Goal: Task Accomplishment & Management: Complete application form

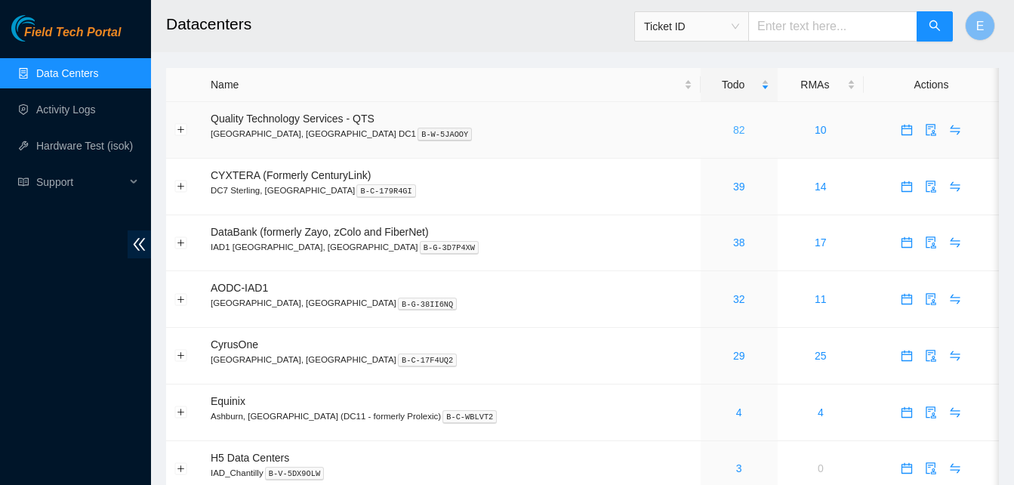
click at [733, 128] on link "82" at bounding box center [739, 130] width 12 height 12
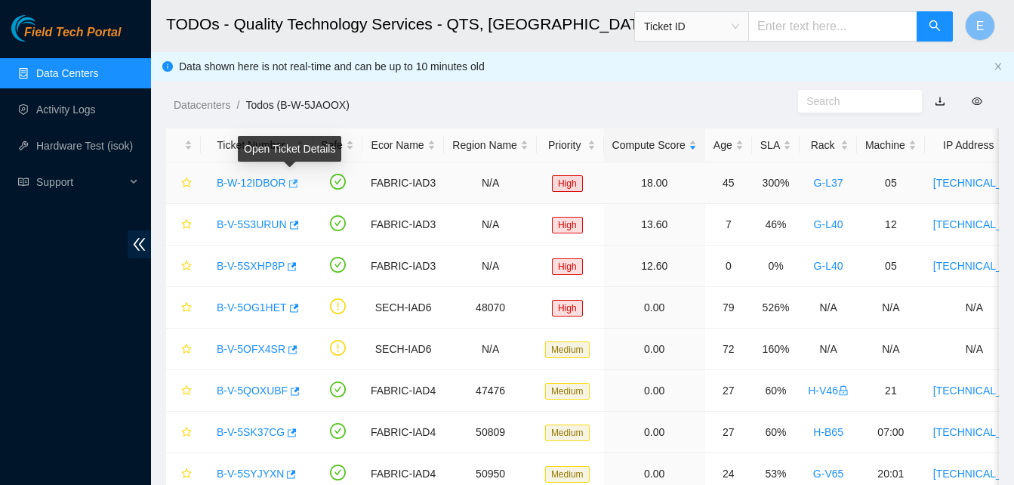
click at [289, 184] on icon "button" at bounding box center [293, 183] width 9 height 8
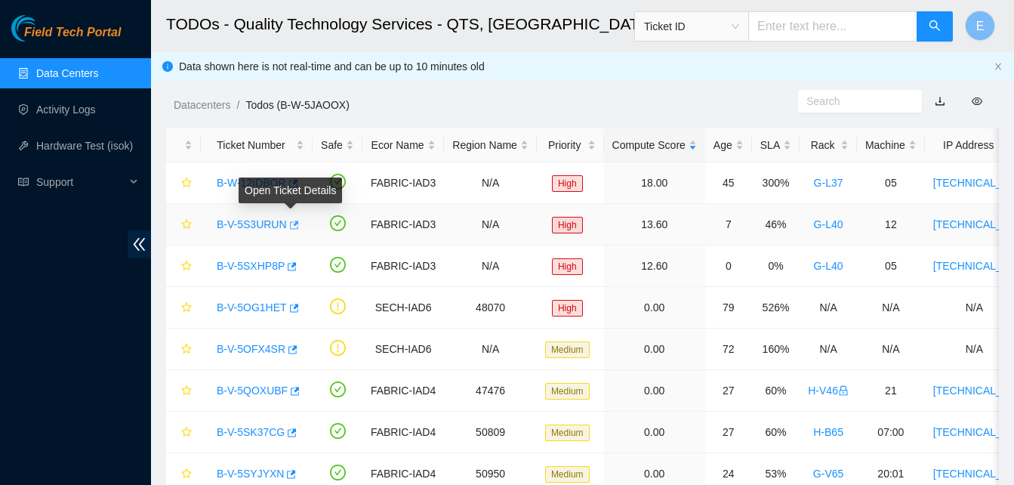
click at [291, 220] on icon "button" at bounding box center [293, 225] width 11 height 11
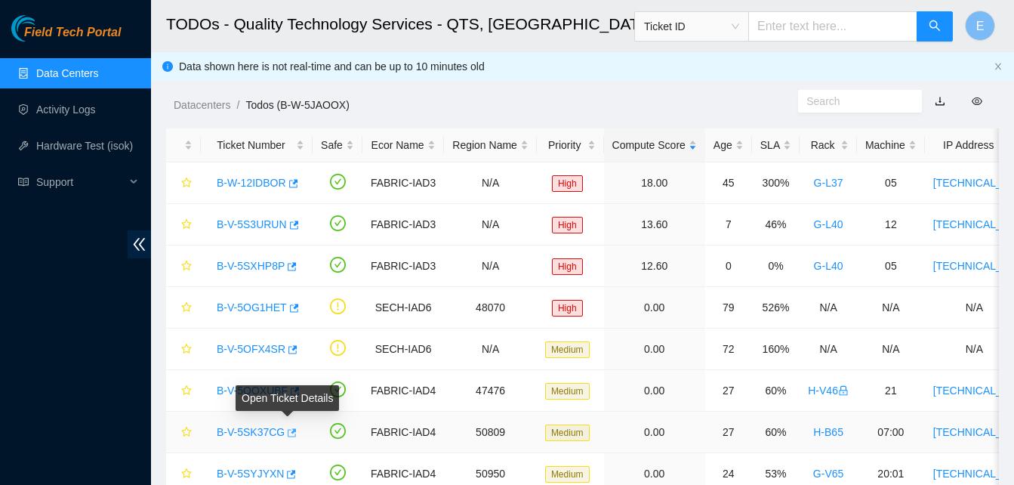
click at [288, 436] on icon "button" at bounding box center [292, 432] width 9 height 8
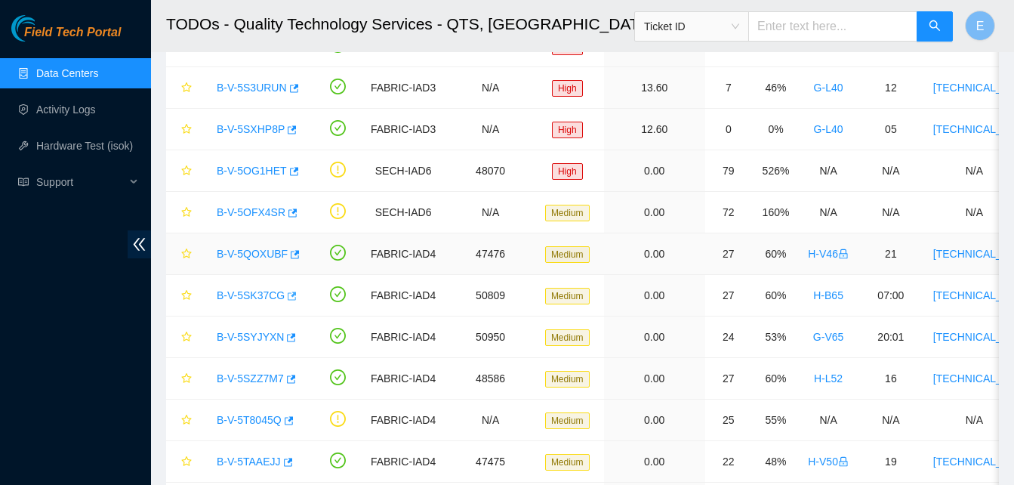
scroll to position [137, 0]
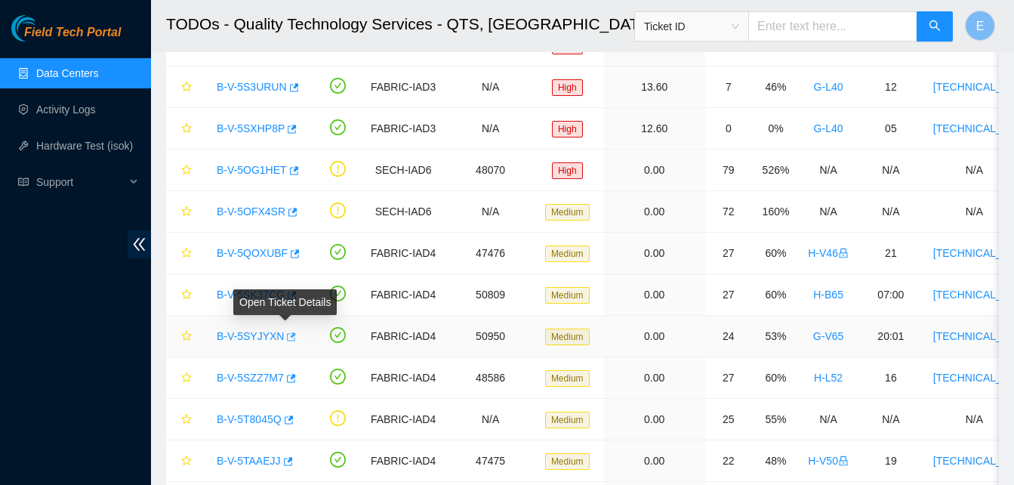
click at [289, 336] on icon "button" at bounding box center [290, 336] width 11 height 11
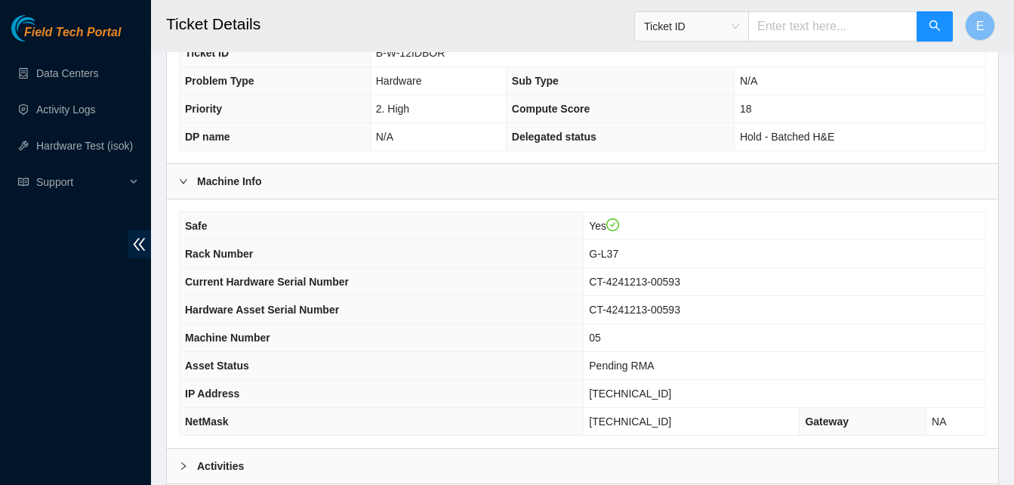
scroll to position [540, 0]
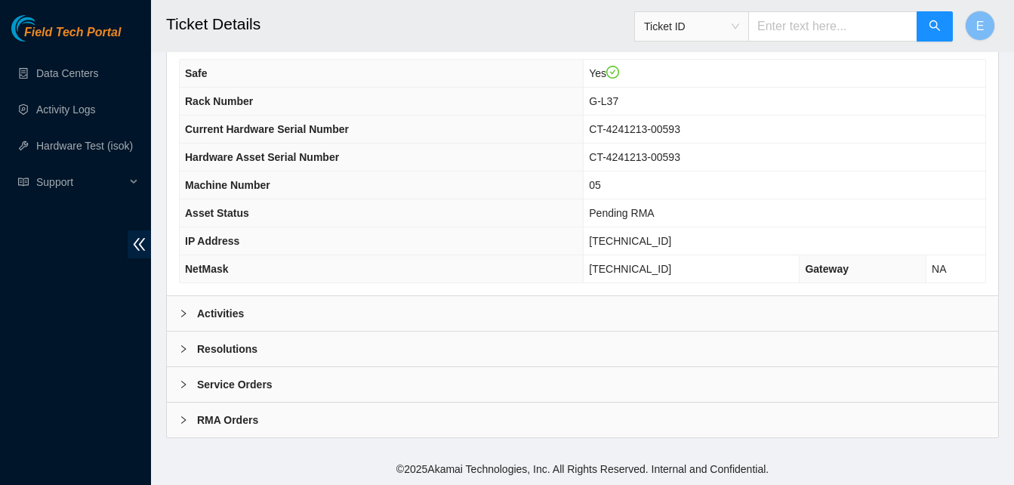
click at [221, 307] on b "Activities" at bounding box center [220, 313] width 47 height 17
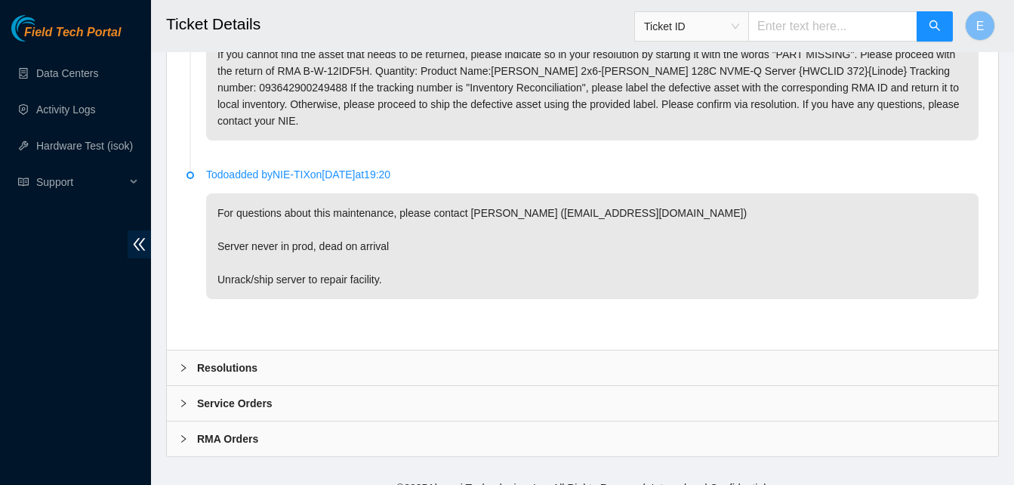
scroll to position [972, 0]
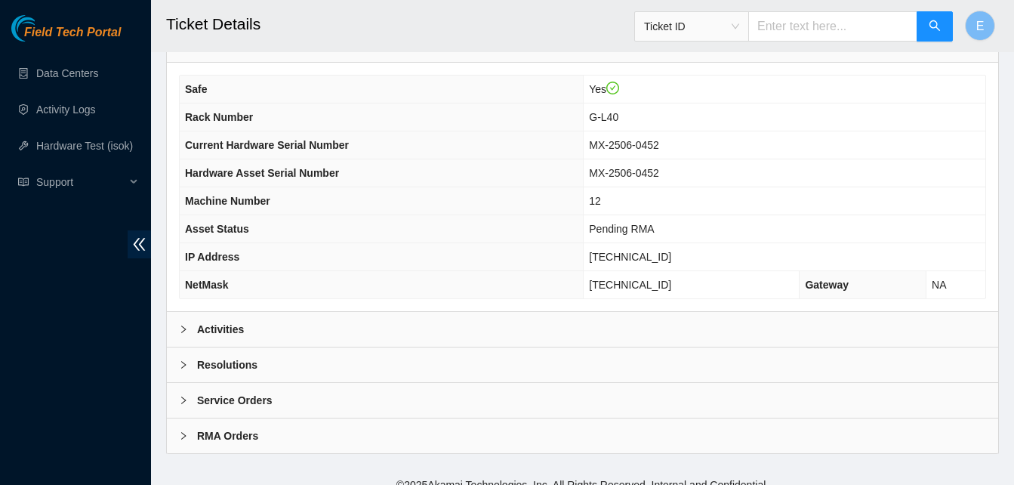
scroll to position [525, 0]
click at [224, 325] on b "Activities" at bounding box center [220, 328] width 47 height 17
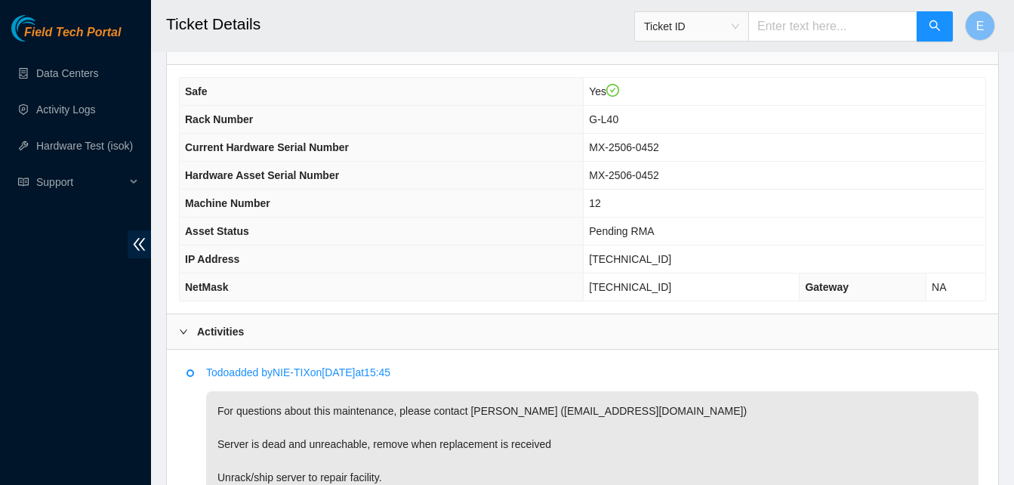
scroll to position [521, 0]
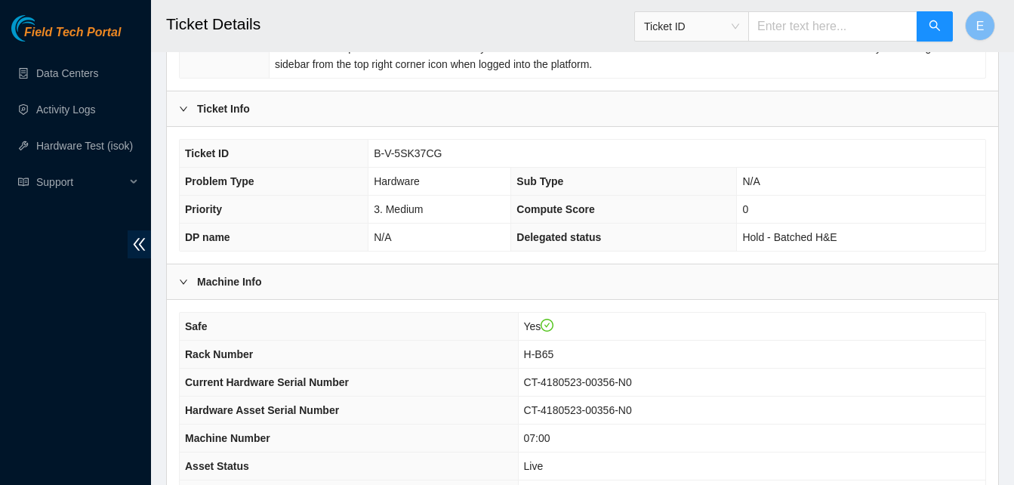
scroll to position [540, 0]
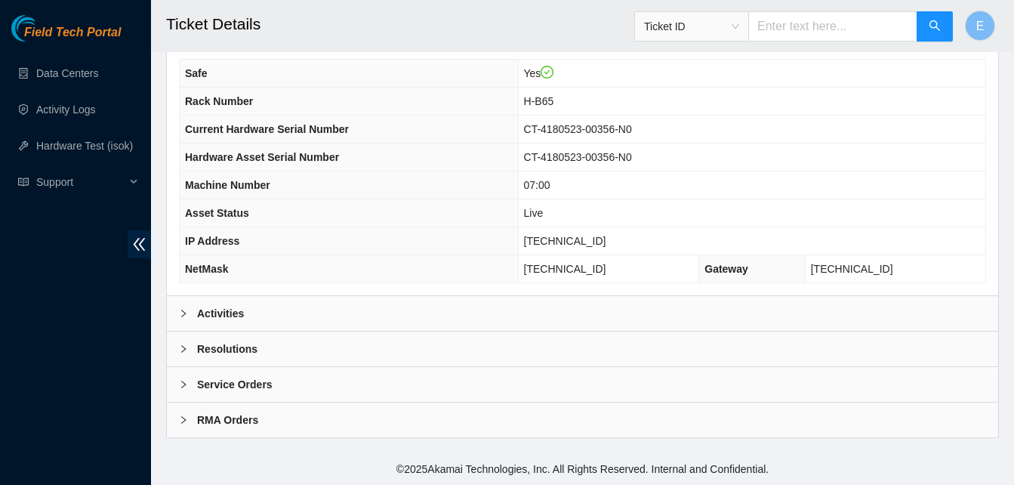
click at [236, 310] on b "Activities" at bounding box center [220, 313] width 47 height 17
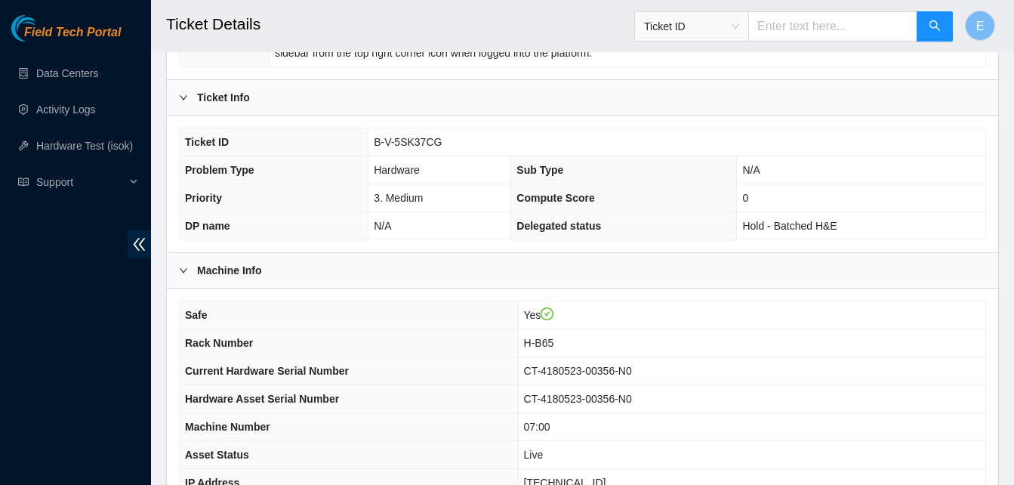
scroll to position [297, 0]
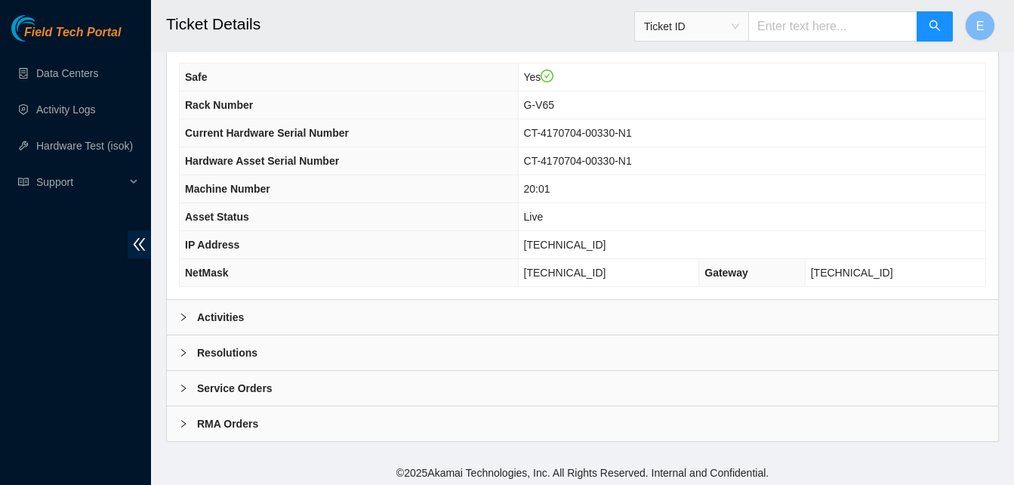
scroll to position [540, 0]
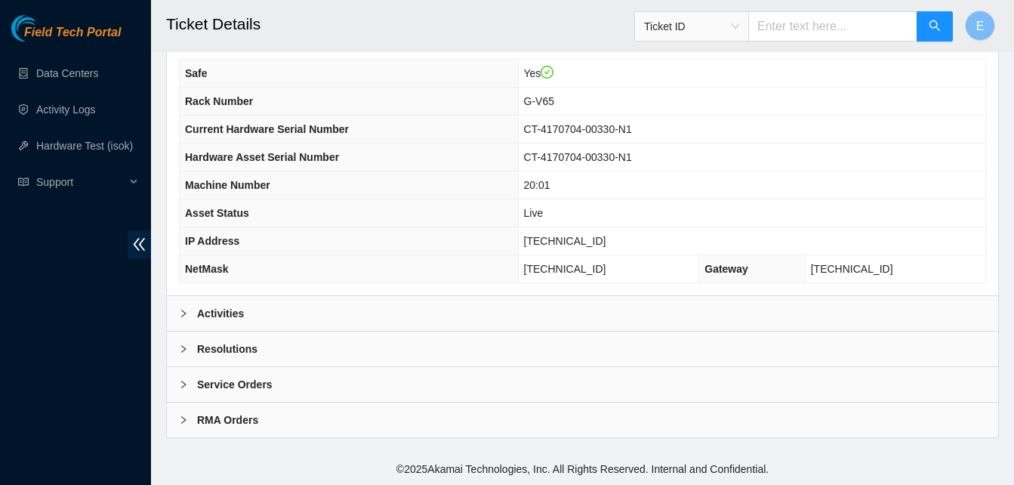
click at [233, 316] on b "Activities" at bounding box center [220, 313] width 47 height 17
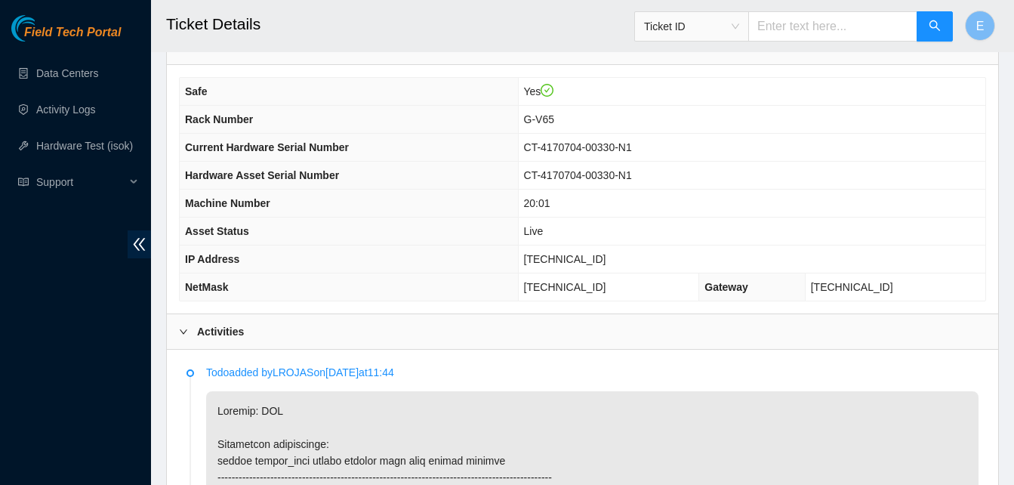
scroll to position [522, 0]
drag, startPoint x: 544, startPoint y: 253, endPoint x: 610, endPoint y: 260, distance: 66.0
click at [610, 260] on td "23.213.24.171" at bounding box center [751, 259] width 467 height 28
copy span "23.213.24.171"
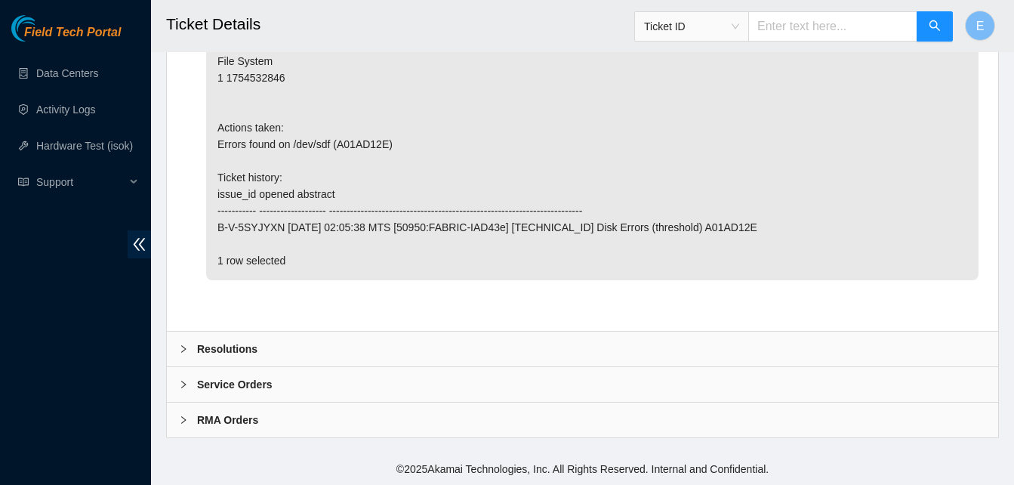
scroll to position [3266, 0]
click at [220, 347] on b "Resolutions" at bounding box center [227, 348] width 60 height 17
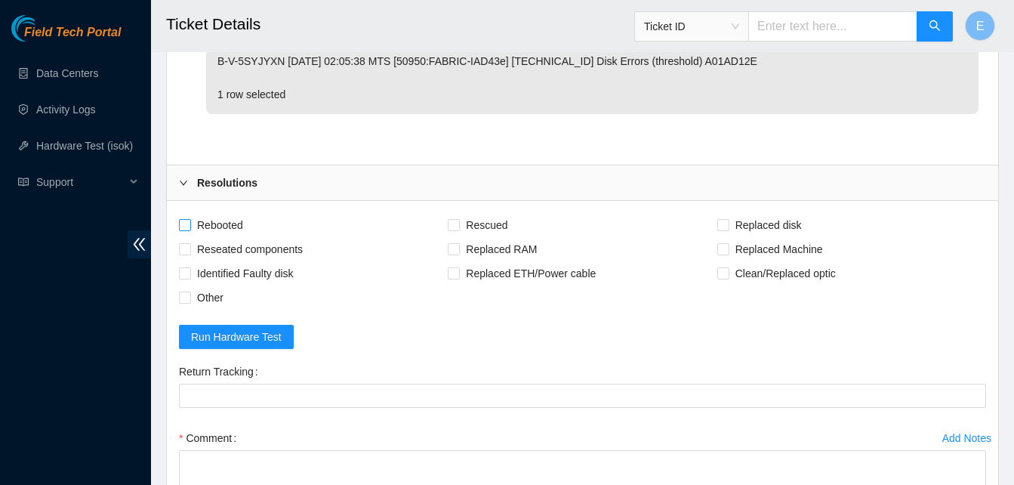
click at [188, 230] on input "Rebooted" at bounding box center [184, 224] width 11 height 11
checkbox input "true"
click at [457, 230] on input "Rescued" at bounding box center [453, 224] width 11 height 11
checkbox input "true"
click at [731, 237] on span "Replaced disk" at bounding box center [768, 225] width 79 height 24
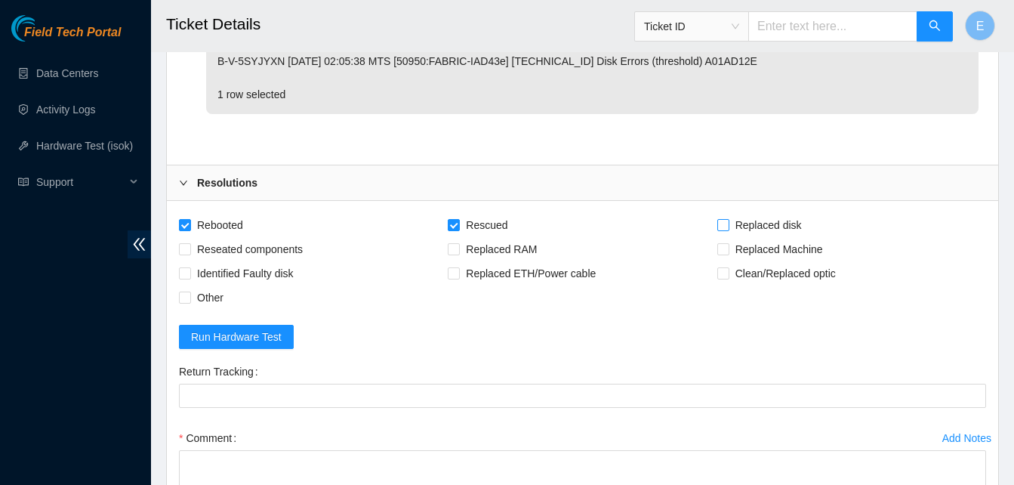
click at [728, 230] on input "Replaced disk" at bounding box center [722, 224] width 11 height 11
checkbox input "true"
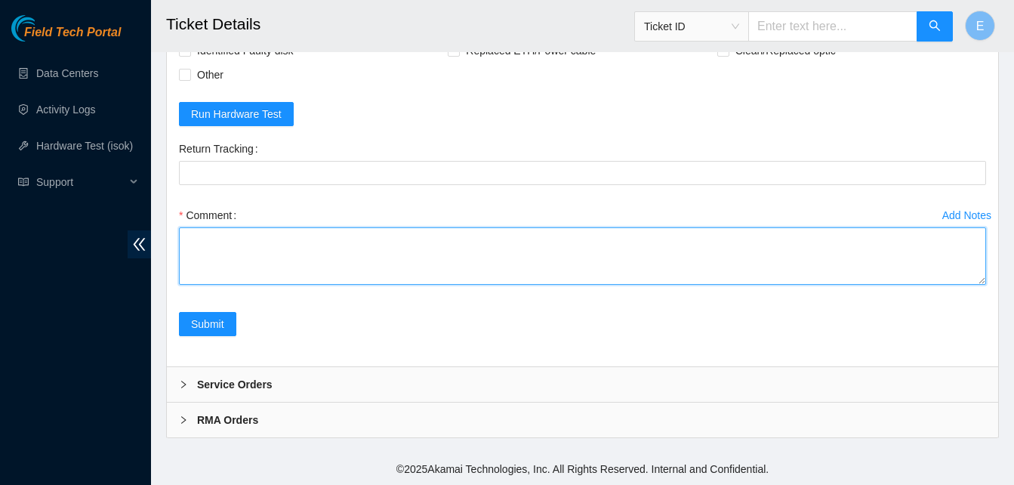
click at [305, 239] on textarea "Comment" at bounding box center [582, 255] width 807 height 57
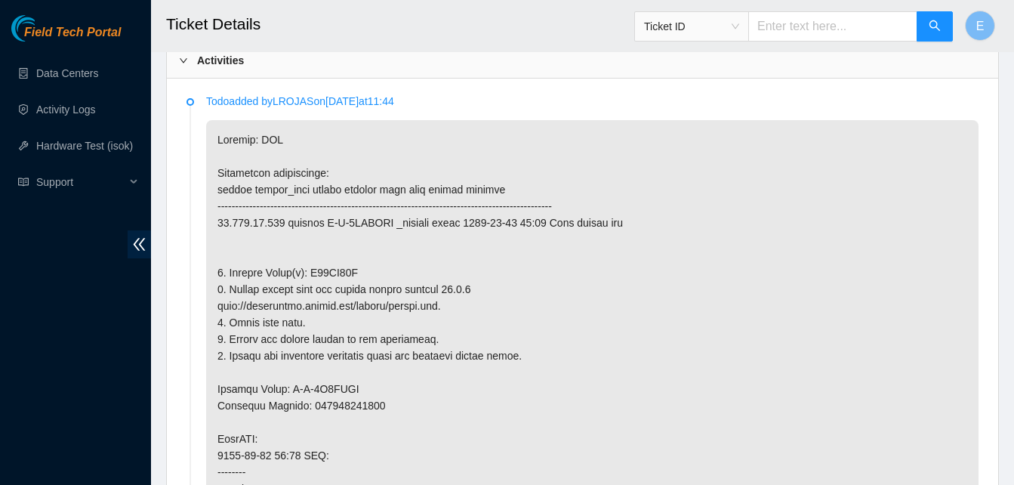
scroll to position [792, 0]
drag, startPoint x: 310, startPoint y: 270, endPoint x: 363, endPoint y: 277, distance: 54.0
click at [363, 277] on p at bounding box center [592, 489] width 772 height 737
copy p "A01AD12E"
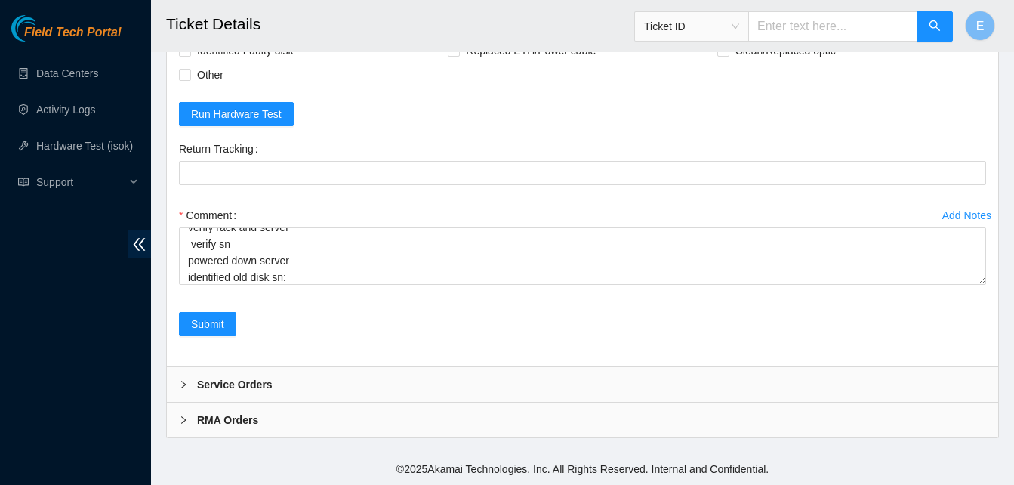
scroll to position [3655, 0]
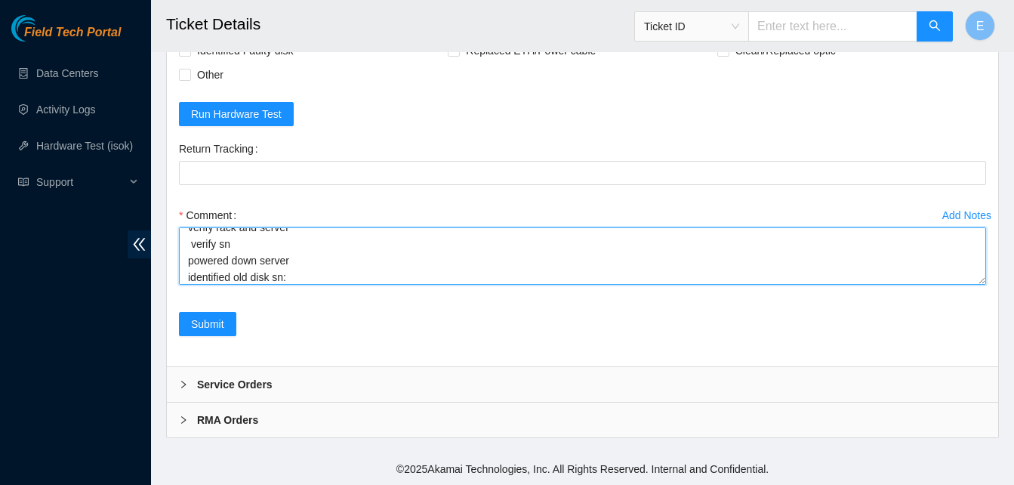
click at [305, 266] on textarea "verify rack and server verify sn powered down server identified old disk sn:" at bounding box center [582, 255] width 807 height 57
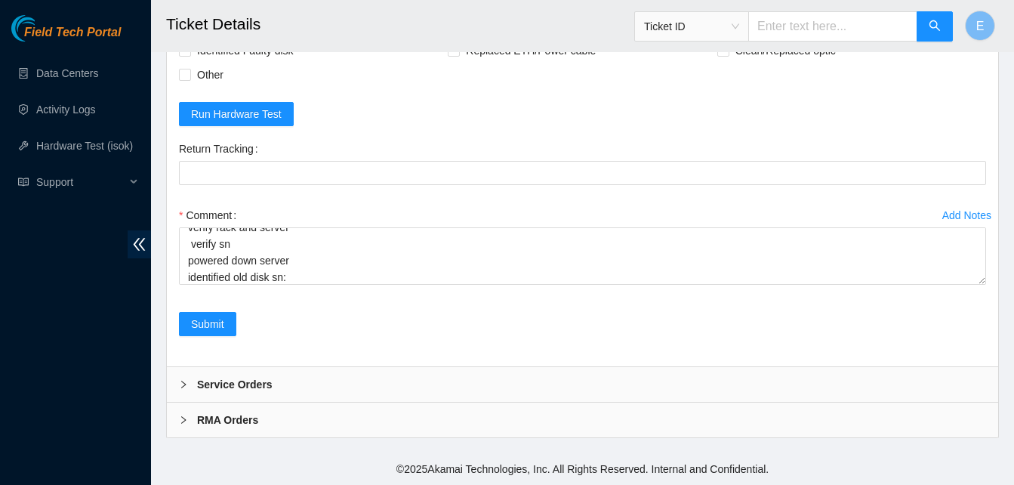
click at [312, 286] on div "Comment verify rack and server verify sn powered down server identified old dis…" at bounding box center [582, 248] width 807 height 91
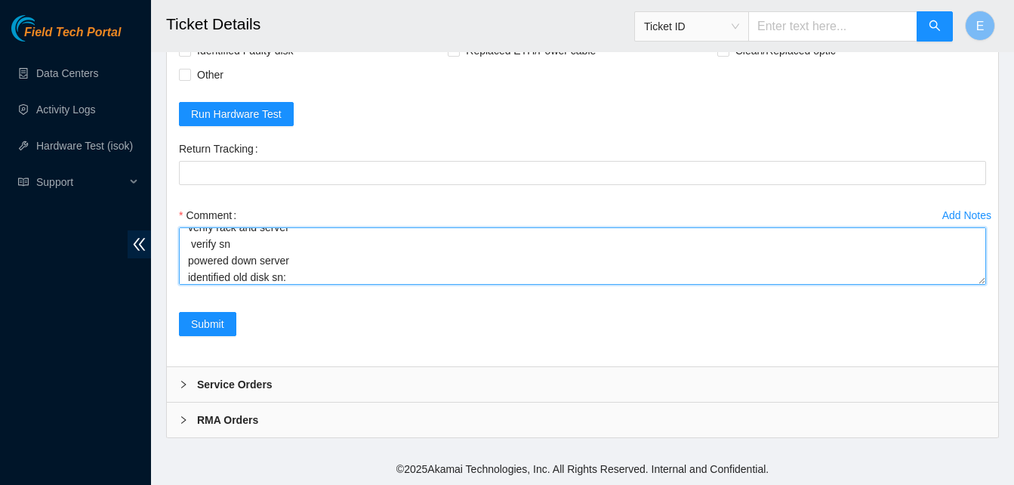
click at [311, 279] on textarea "verify rack and server verify sn powered down server identified old disk sn:" at bounding box center [582, 255] width 807 height 57
paste textarea "A01AD12E"
paste textarea "332748 05-09-2025 11:12:06 23.213.24.171 COMPLETE Result Detail Message Ticket …"
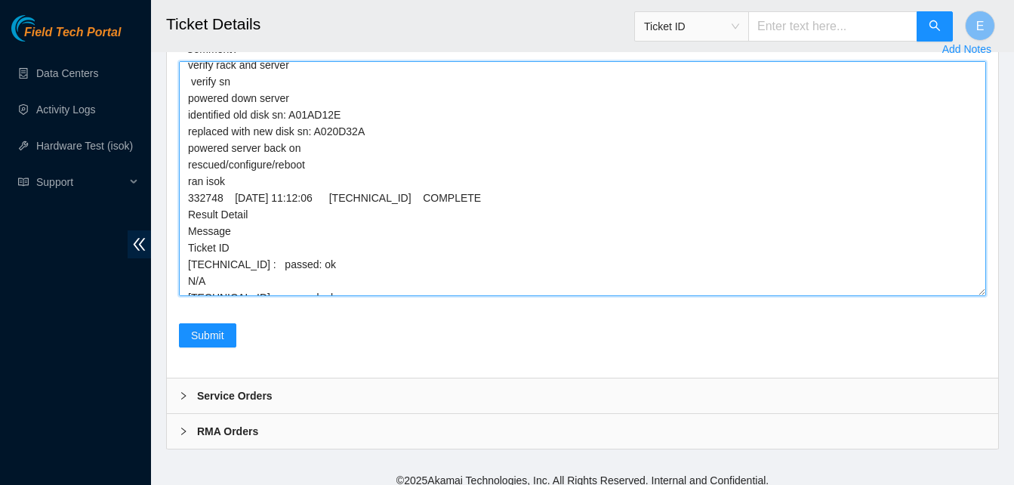
scroll to position [0, 0]
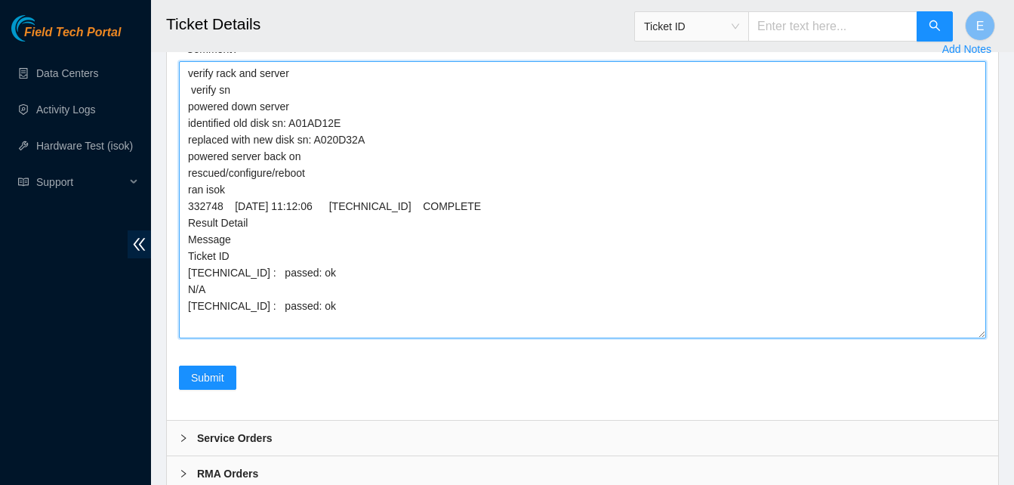
drag, startPoint x: 981, startPoint y: 280, endPoint x: 1002, endPoint y: 500, distance: 220.7
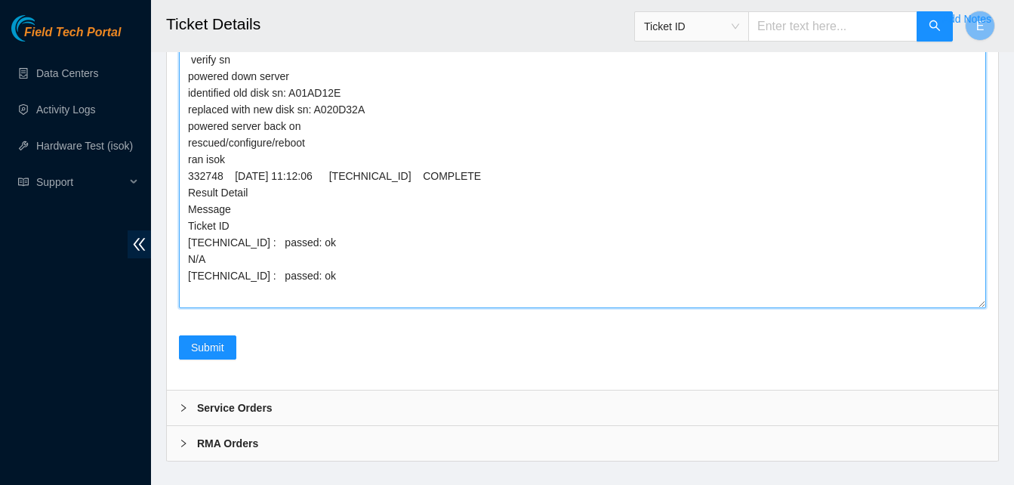
scroll to position [3806, 0]
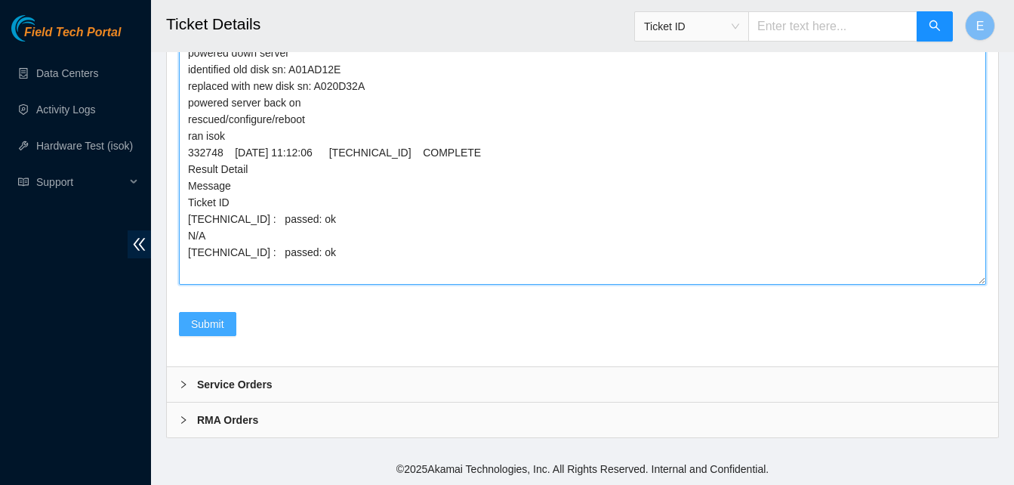
type textarea "verify rack and server verify sn powered down server identified old disk sn: A0…"
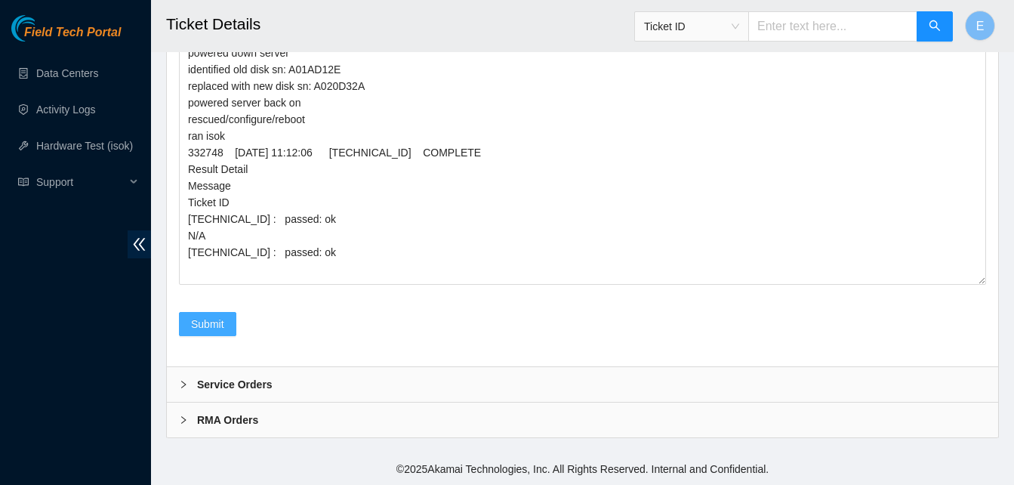
click at [204, 332] on span "Submit" at bounding box center [207, 324] width 33 height 17
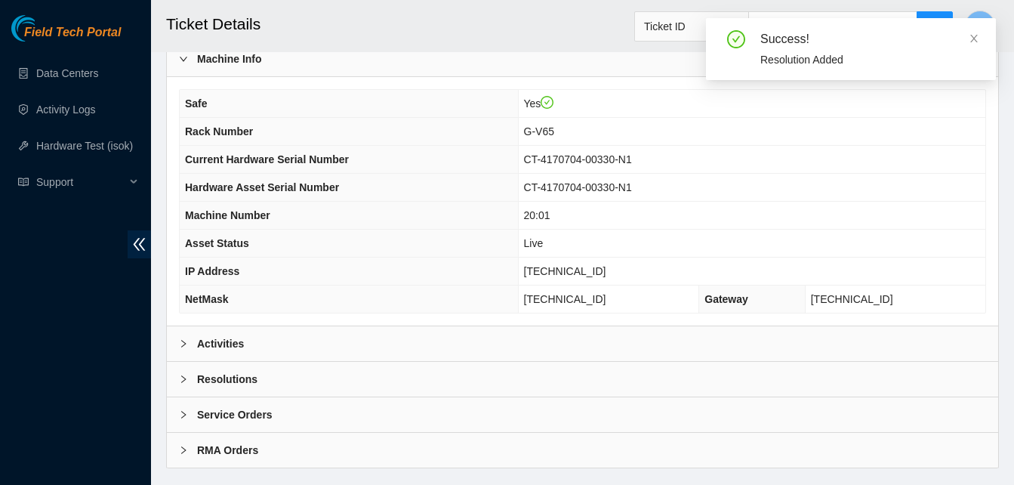
scroll to position [540, 0]
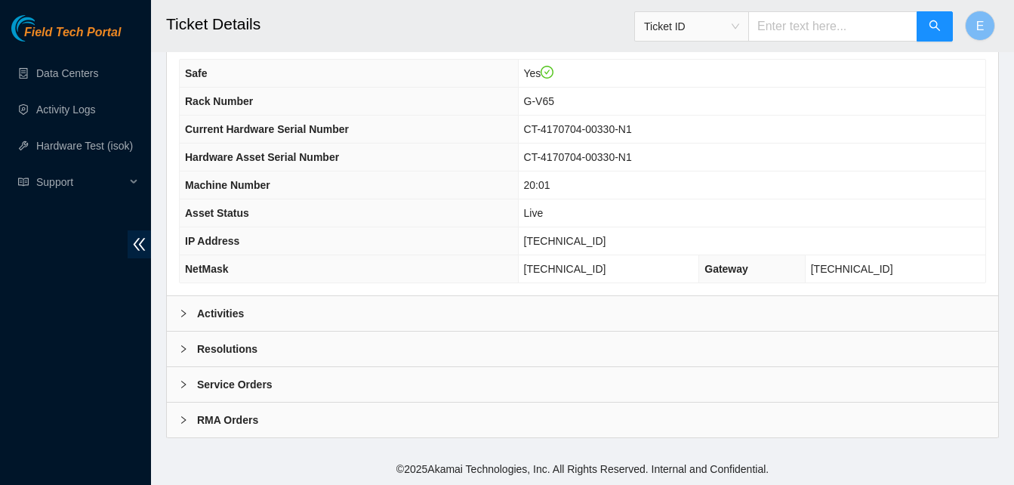
click at [221, 316] on b "Activities" at bounding box center [220, 313] width 47 height 17
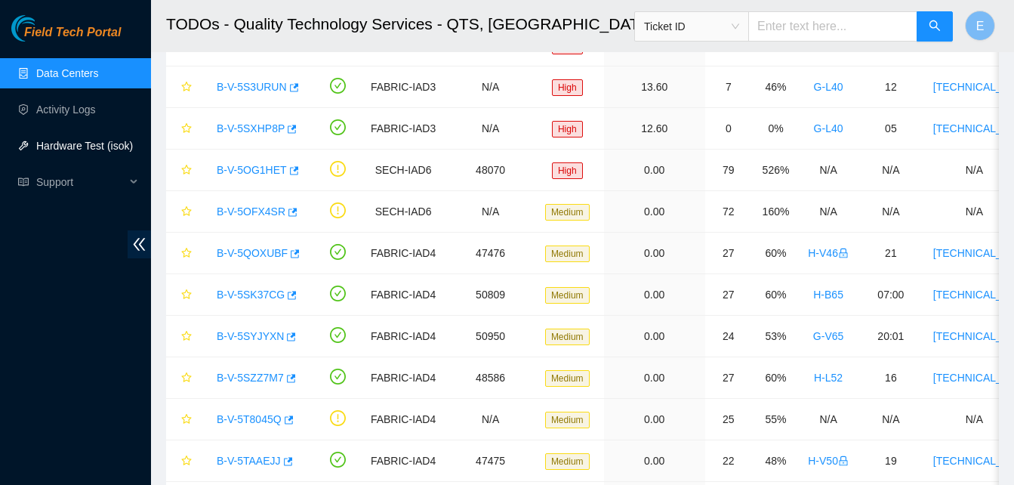
scroll to position [137, 0]
click at [67, 146] on link "Hardware Test (isok)" at bounding box center [84, 146] width 97 height 12
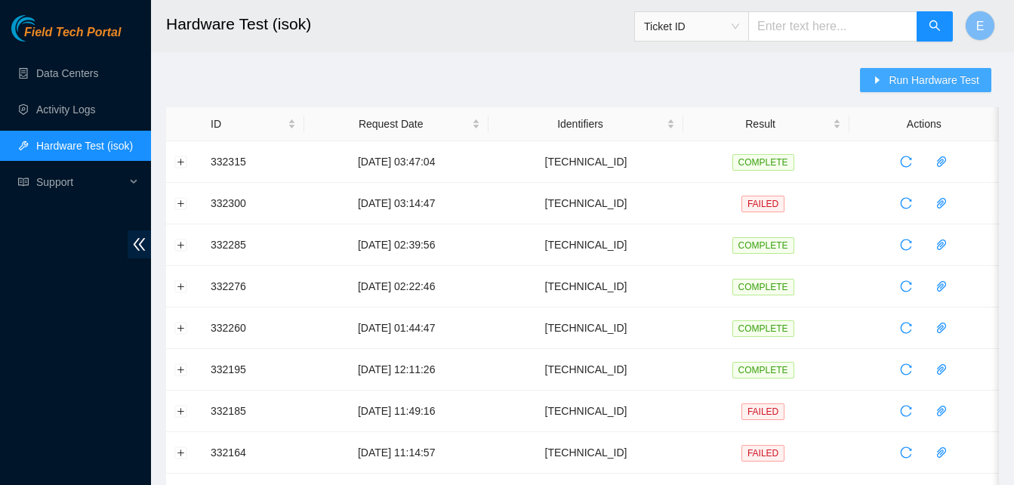
click at [926, 73] on span "Run Hardware Test" at bounding box center [934, 80] width 91 height 17
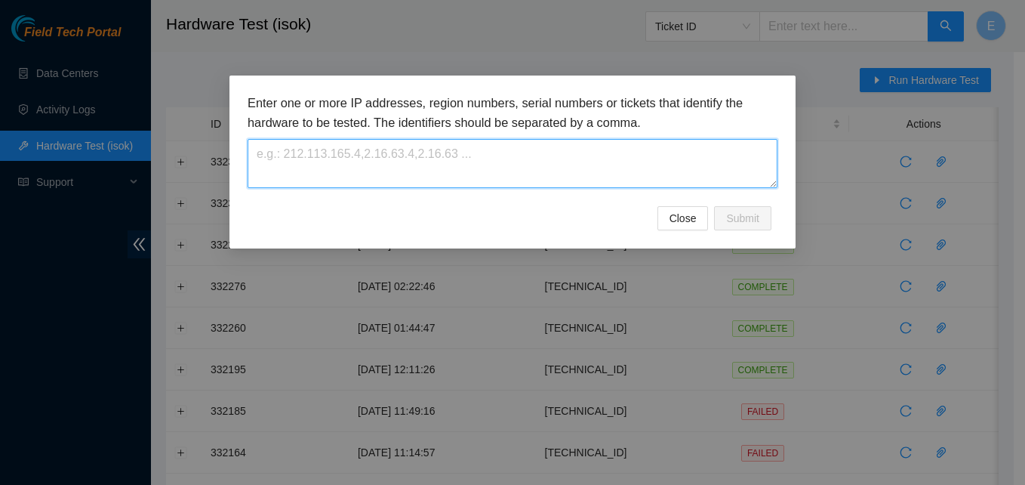
click at [390, 159] on textarea at bounding box center [513, 163] width 530 height 49
paste textarea "[TECHNICAL_ID]"
type textarea "[TECHNICAL_ID]"
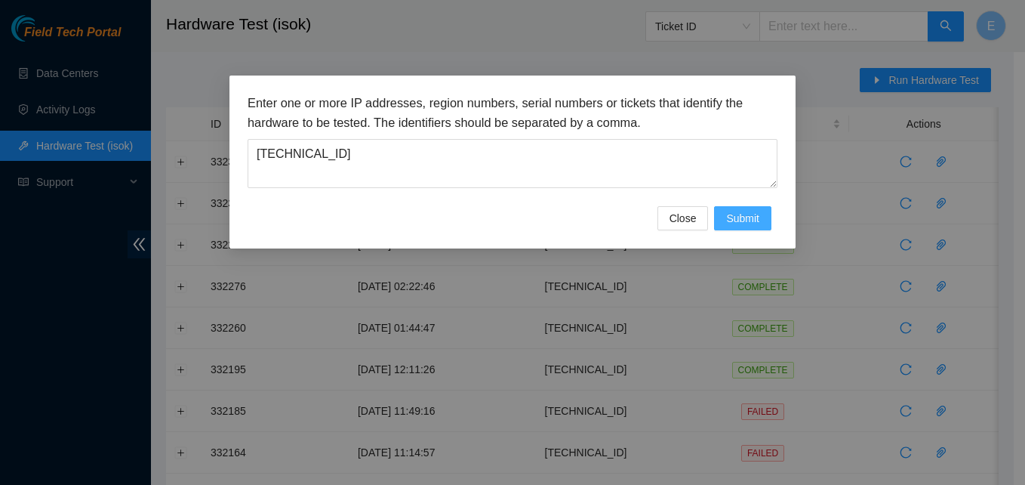
click at [742, 222] on span "Submit" at bounding box center [742, 218] width 33 height 17
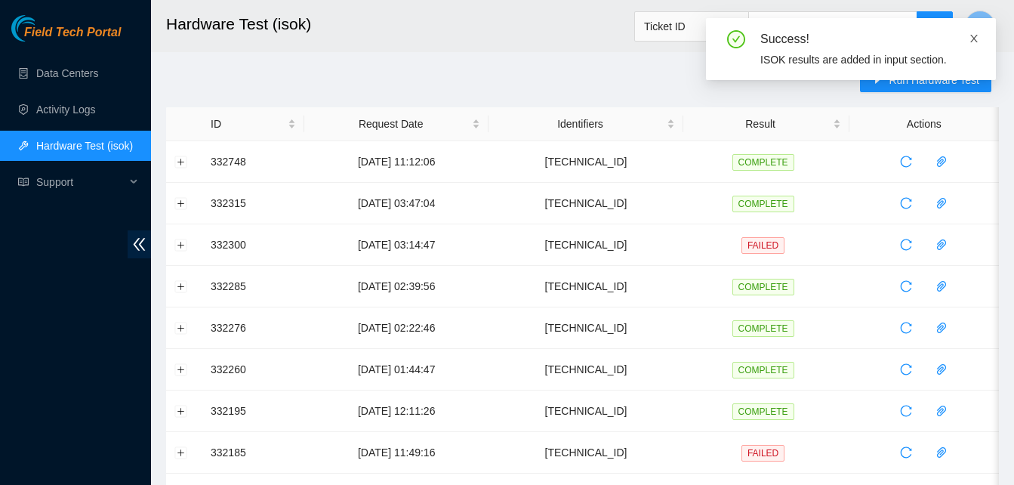
click at [972, 35] on icon "close" at bounding box center [974, 38] width 11 height 11
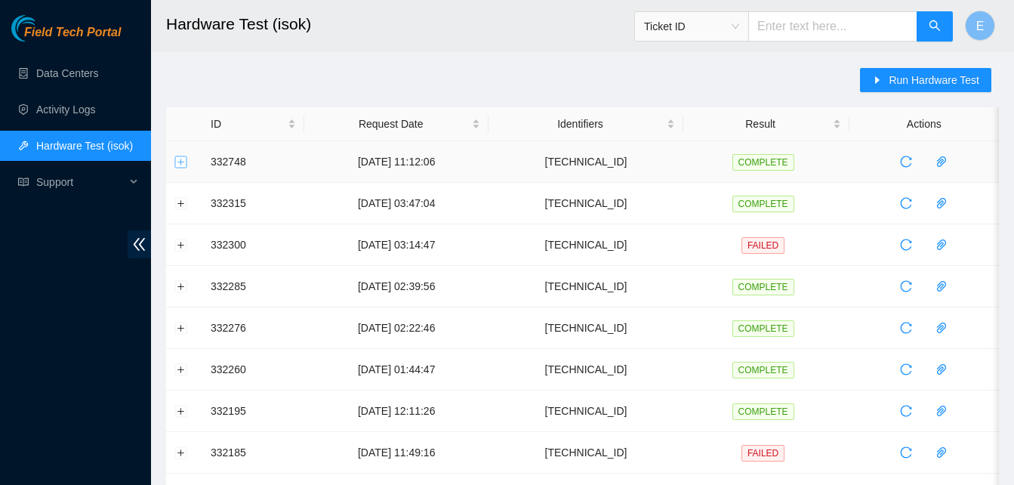
click at [178, 162] on button "Expand row" at bounding box center [181, 162] width 12 height 12
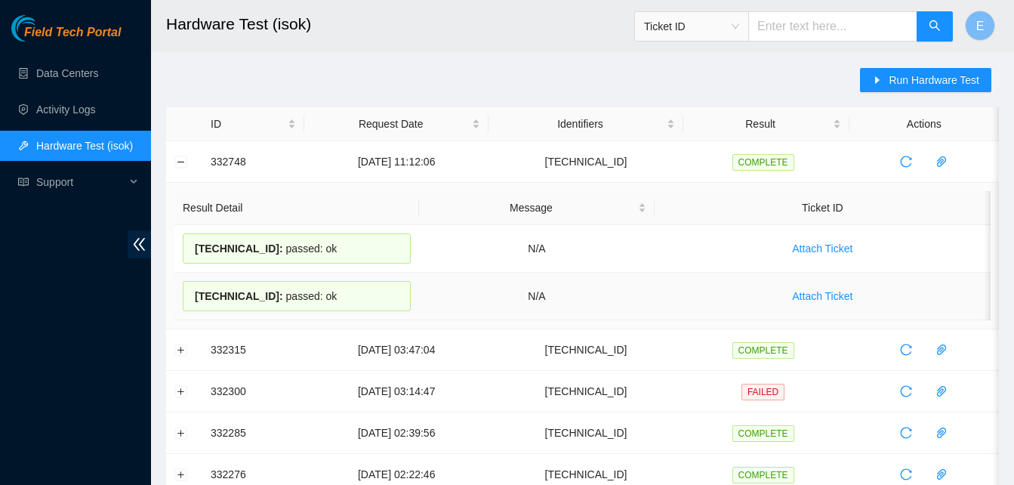
drag, startPoint x: 203, startPoint y: 150, endPoint x: 339, endPoint y: 304, distance: 205.4
copy tbody "332748 05-09-2025 11:12:06 23.213.24.171 COMPLETE Result Detail Message Ticket …"
click at [181, 164] on button "Collapse row" at bounding box center [181, 162] width 12 height 12
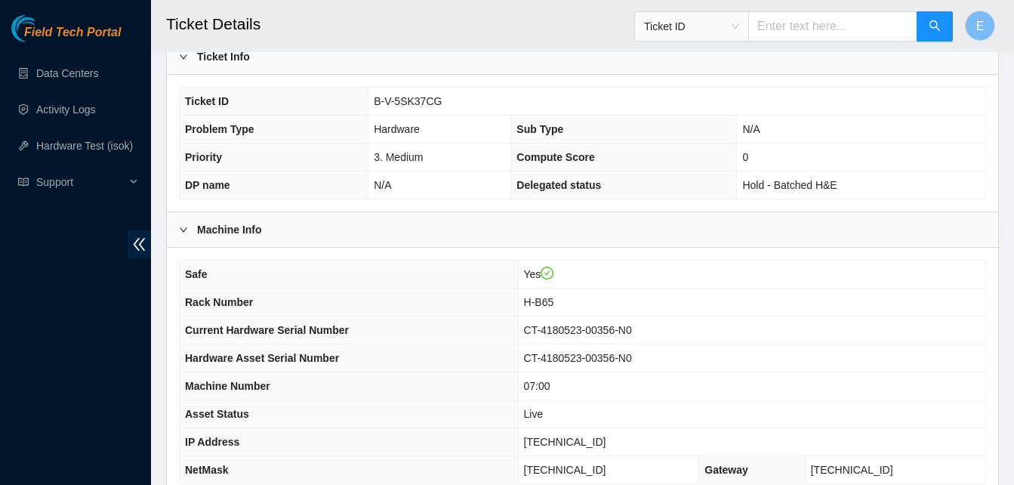
scroll to position [338, 0]
drag, startPoint x: 376, startPoint y: 99, endPoint x: 437, endPoint y: 101, distance: 61.2
click at [437, 101] on td "B-V-5SK37CG" at bounding box center [676, 102] width 617 height 28
copy span "B-V-5SK37CG"
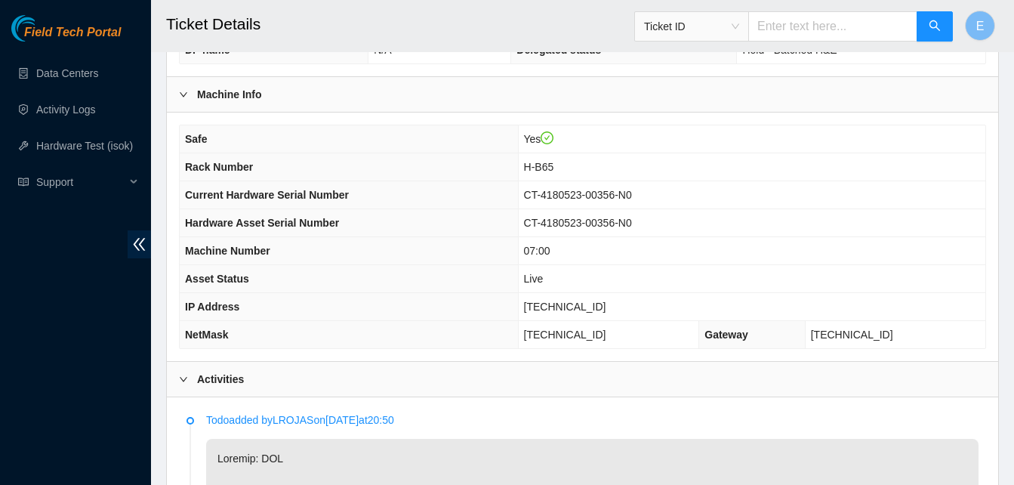
scroll to position [473, 0]
drag, startPoint x: 539, startPoint y: 306, endPoint x: 610, endPoint y: 310, distance: 71.1
click at [610, 310] on td "[TECHNICAL_ID]" at bounding box center [751, 308] width 467 height 28
copy span "[TECHNICAL_ID]"
click at [375, 137] on th "Safe" at bounding box center [349, 140] width 338 height 28
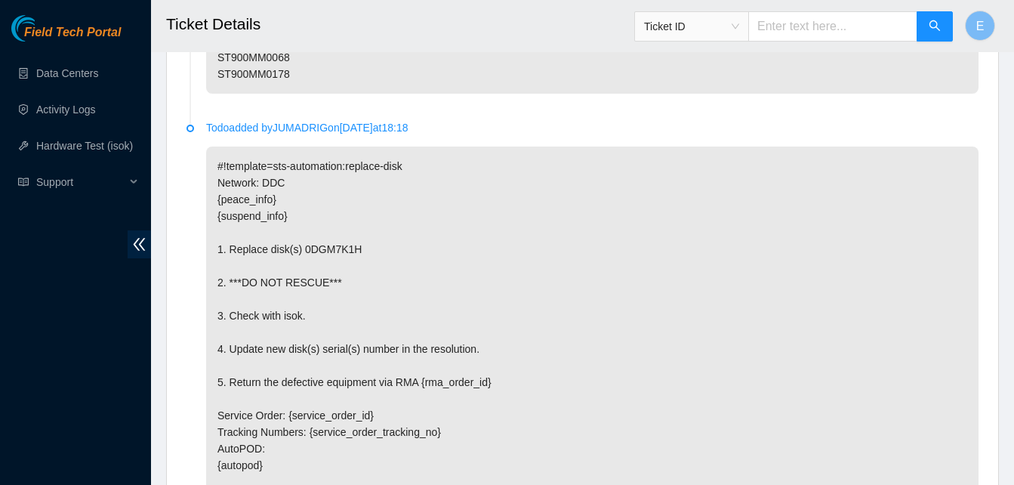
scroll to position [2251, 0]
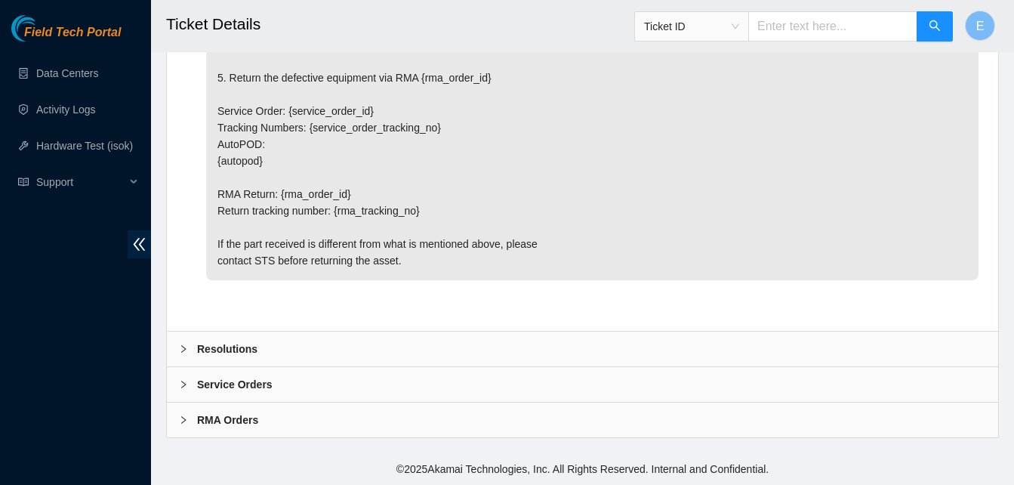
click at [228, 349] on b "Resolutions" at bounding box center [227, 348] width 60 height 17
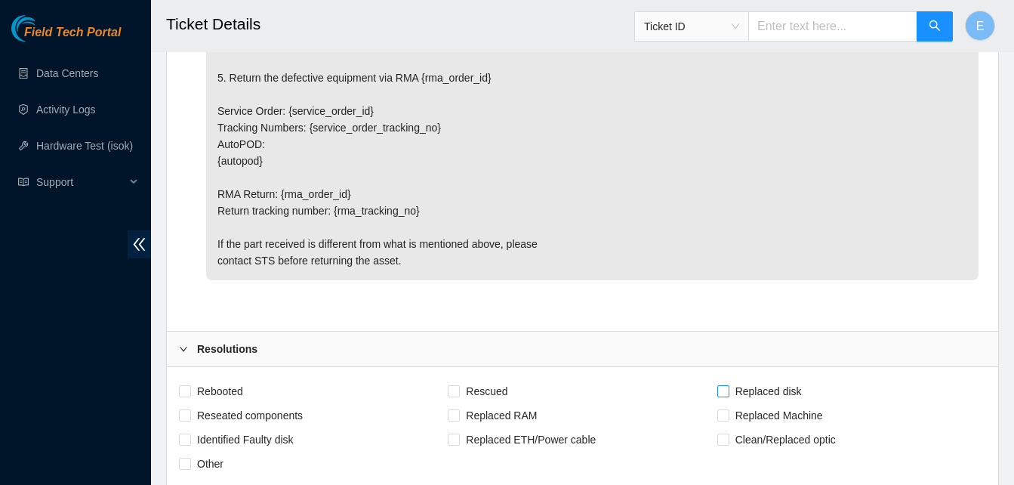
click at [724, 395] on input "Replaced disk" at bounding box center [722, 390] width 11 height 11
checkbox input "true"
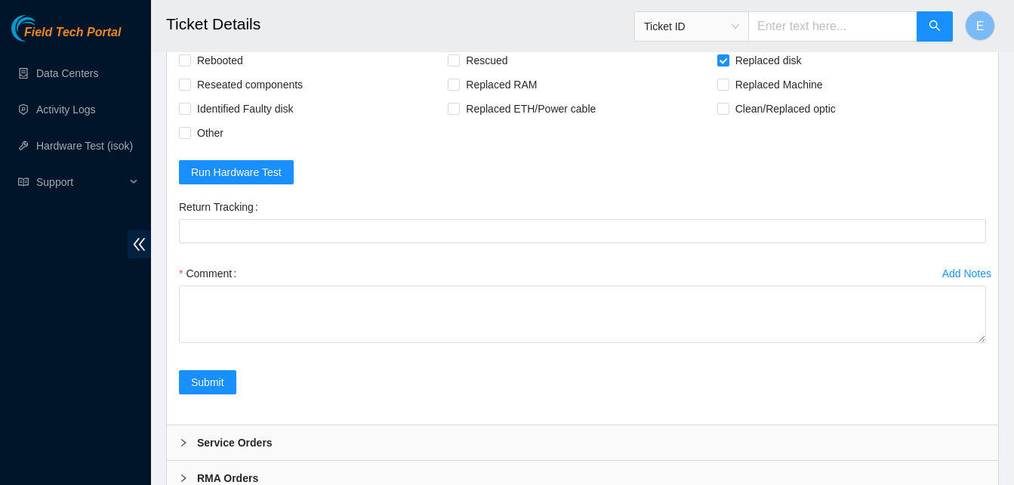
scroll to position [2588, 0]
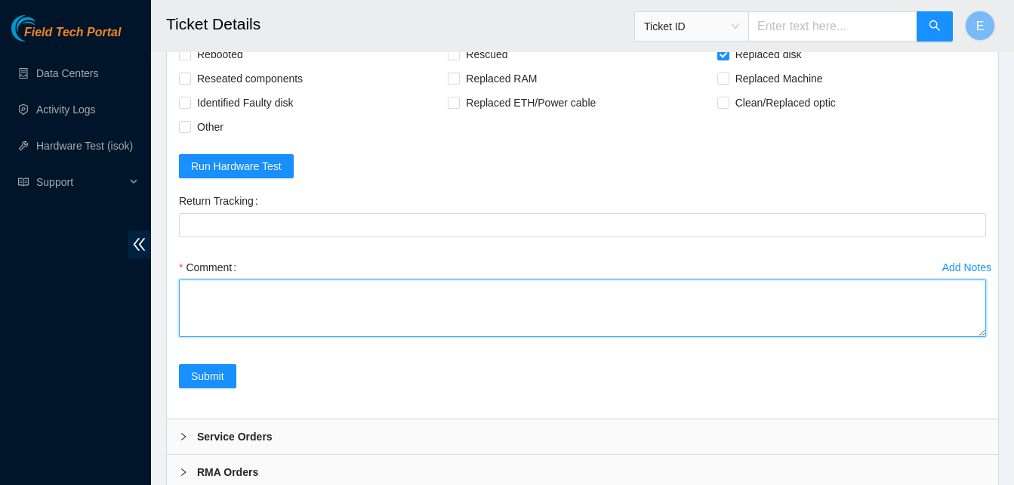
click at [279, 314] on textarea "Comment" at bounding box center [582, 307] width 807 height 57
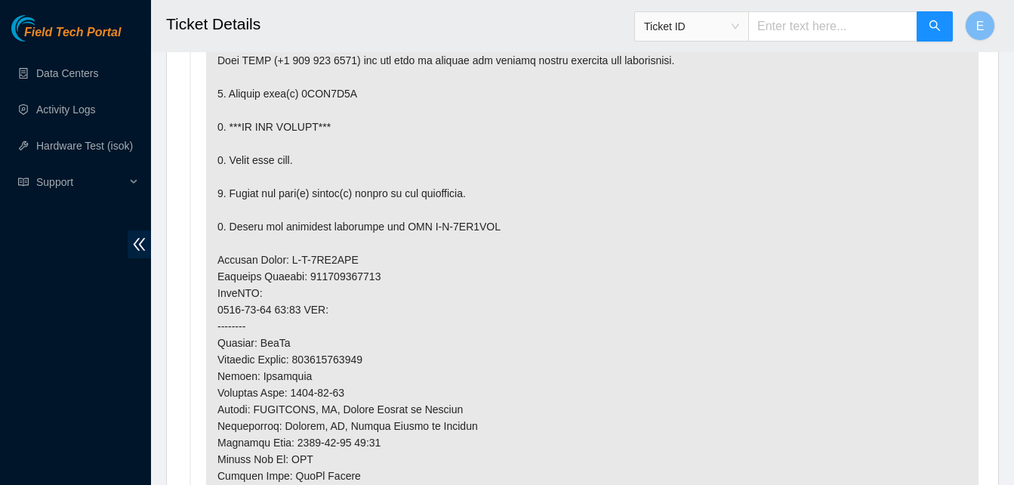
scroll to position [931, 0]
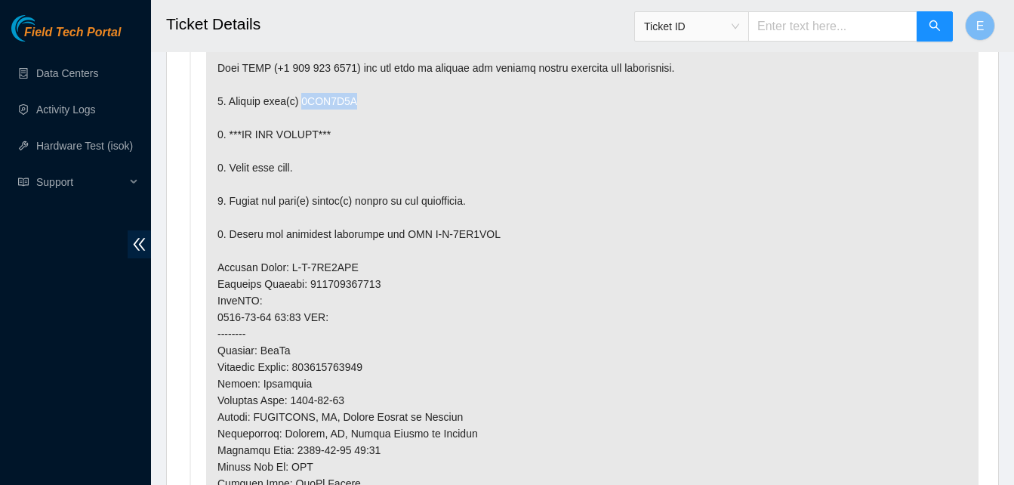
drag, startPoint x: 299, startPoint y: 99, endPoint x: 353, endPoint y: 99, distance: 53.6
click at [353, 99] on p at bounding box center [592, 334] width 772 height 704
copy p "0DGM7K1H"
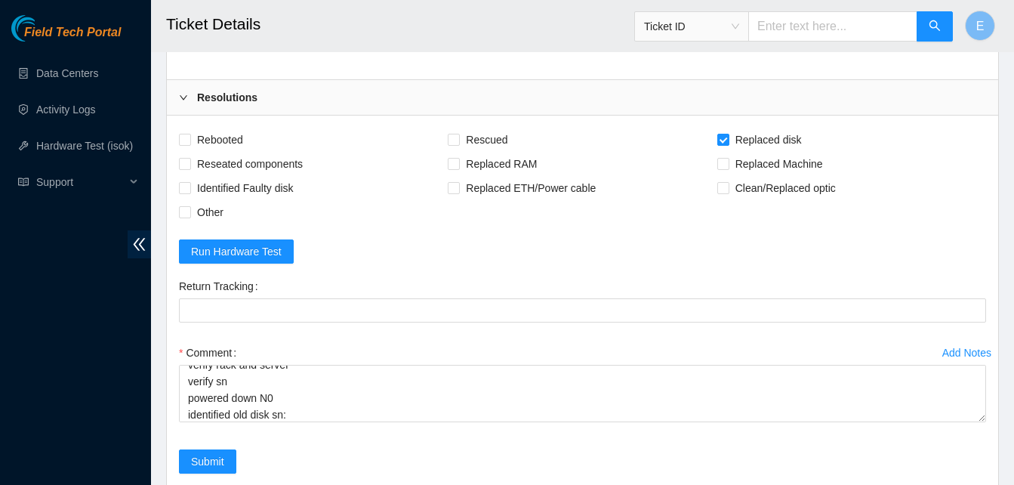
scroll to position [2640, 0]
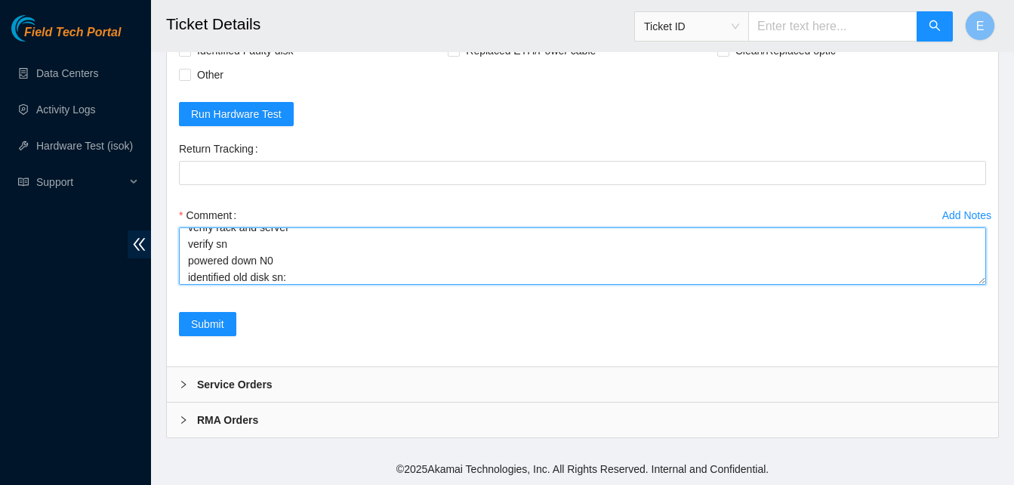
click at [307, 270] on textarea "verify rack and server verify sn powered down N0 identified old disk sn:" at bounding box center [582, 255] width 807 height 57
paste textarea "0DGM7K1H"
click at [344, 273] on textarea "verify rack and server verify sn powered down N0 identified old disk sn: 0DGM7K…" at bounding box center [582, 255] width 807 height 57
click at [364, 276] on textarea "verify rack and server verify sn powered down N0 identified old disk sn: 0DGM7K…" at bounding box center [582, 255] width 807 height 57
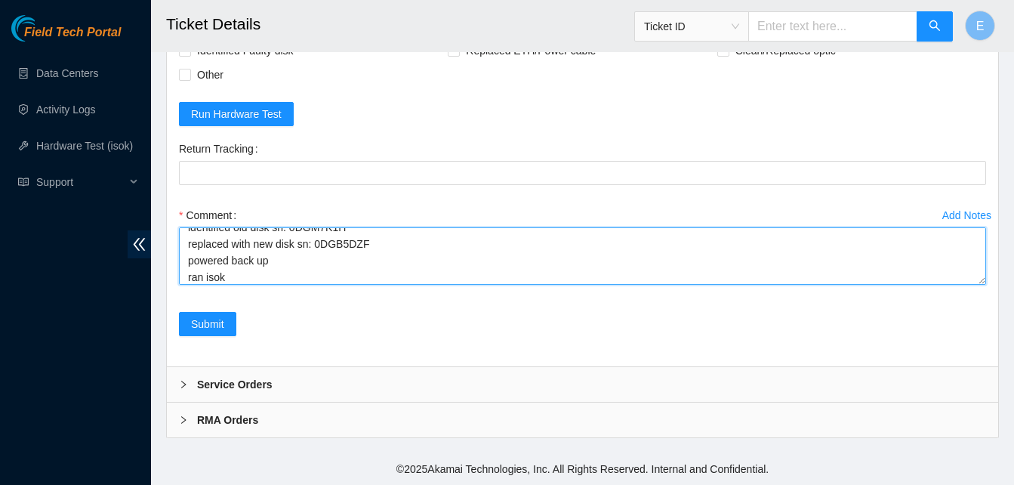
scroll to position [79, 0]
paste textarea "332761 05-09-2025 11:33:55 23.204.137.240 COMPLETE Result Detail Message Ticket…"
type textarea "verify rack and server verify sn powered down N0 identified old disk sn: 0DGM7K…"
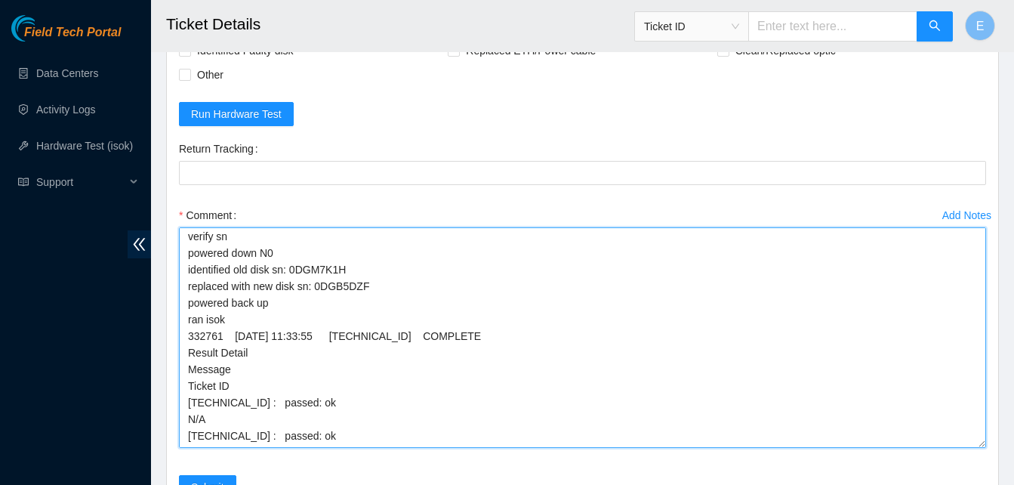
scroll to position [20, 0]
drag, startPoint x: 978, startPoint y: 282, endPoint x: 962, endPoint y: 445, distance: 163.9
click at [962, 445] on textarea "verify rack and server verify sn powered down N0 identified old disk sn: 0DGM7K…" at bounding box center [582, 337] width 807 height 220
drag, startPoint x: 962, startPoint y: 445, endPoint x: 962, endPoint y: 465, distance: 20.4
click at [962, 465] on div "Add Notes Comment verify rack and server verify sn powered down N0 identified o…" at bounding box center [582, 339] width 819 height 272
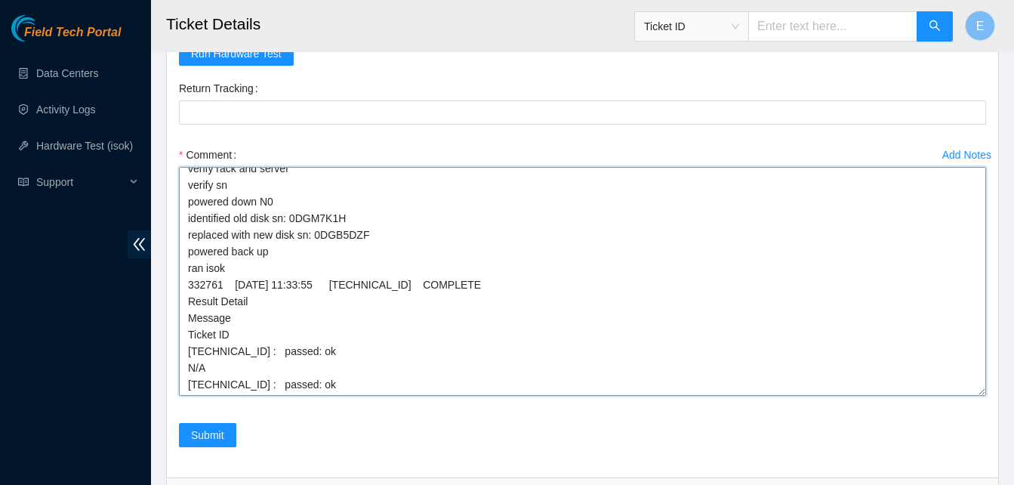
scroll to position [0, 0]
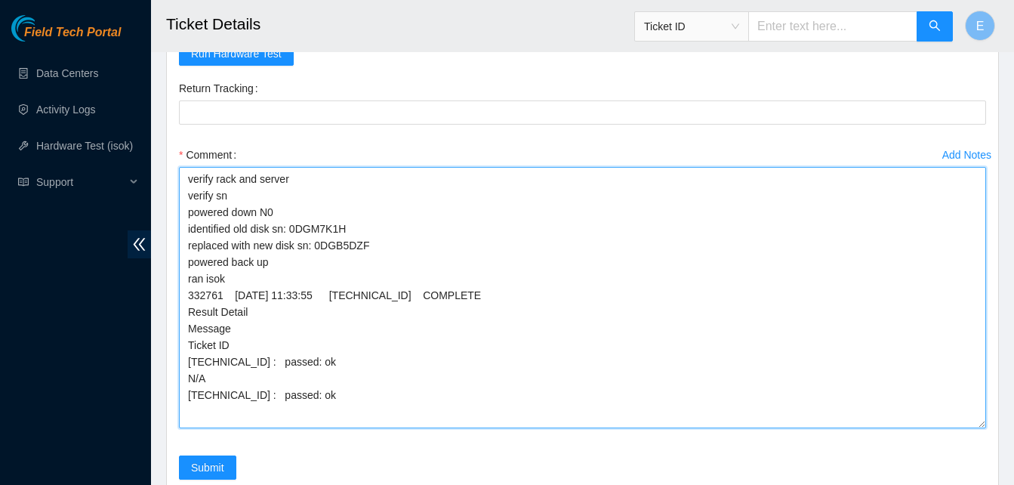
drag, startPoint x: 977, startPoint y: 385, endPoint x: 980, endPoint y: 426, distance: 40.9
click at [980, 426] on textarea "verify rack and server verify sn powered down N0 identified old disk sn: 0DGM7K…" at bounding box center [582, 297] width 807 height 261
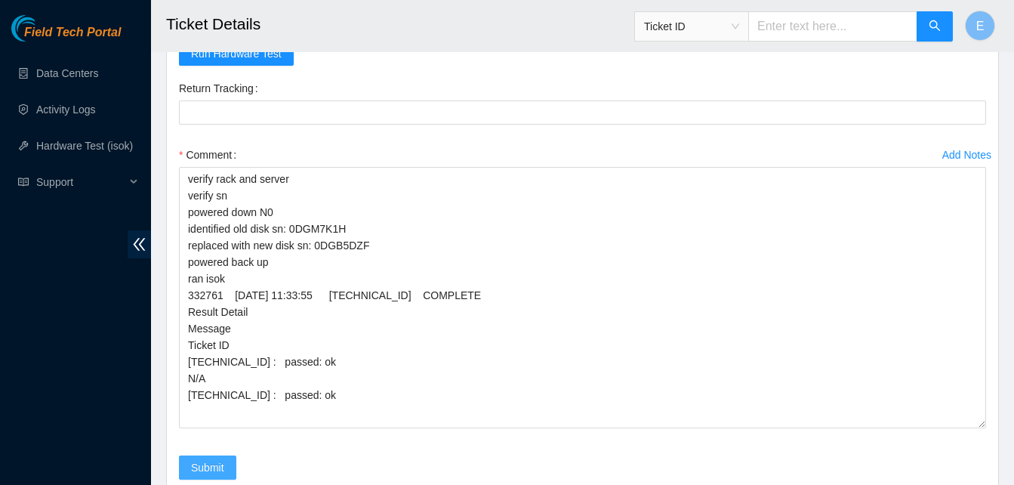
click at [228, 461] on button "Submit" at bounding box center [207, 467] width 57 height 24
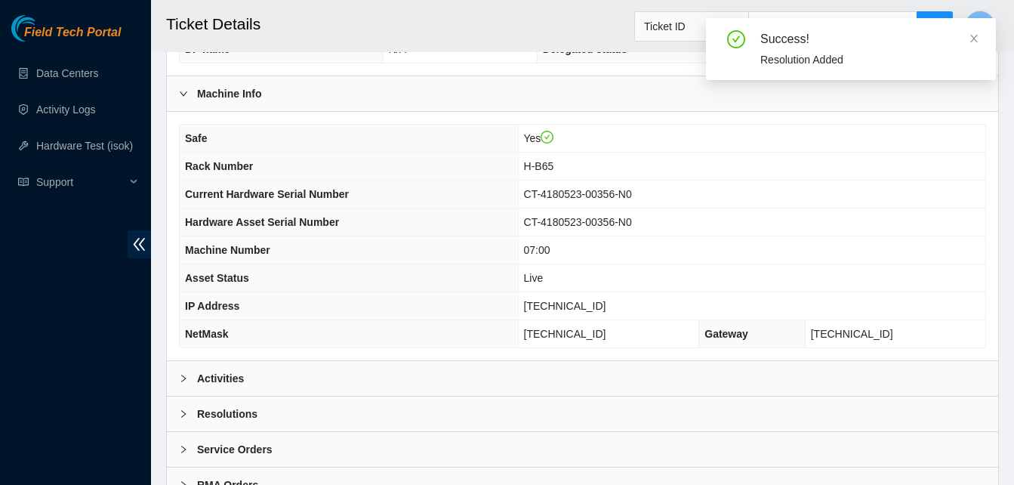
scroll to position [476, 0]
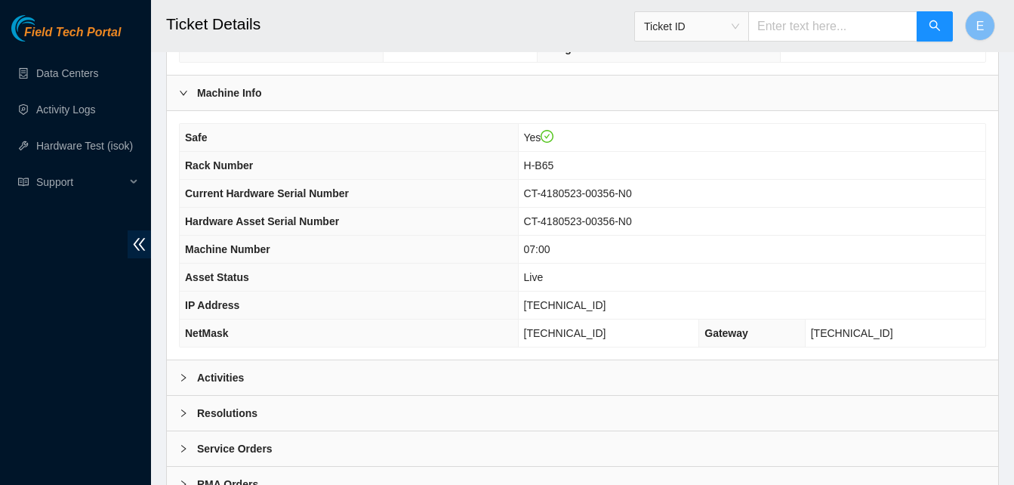
click at [215, 373] on b "Activities" at bounding box center [220, 377] width 47 height 17
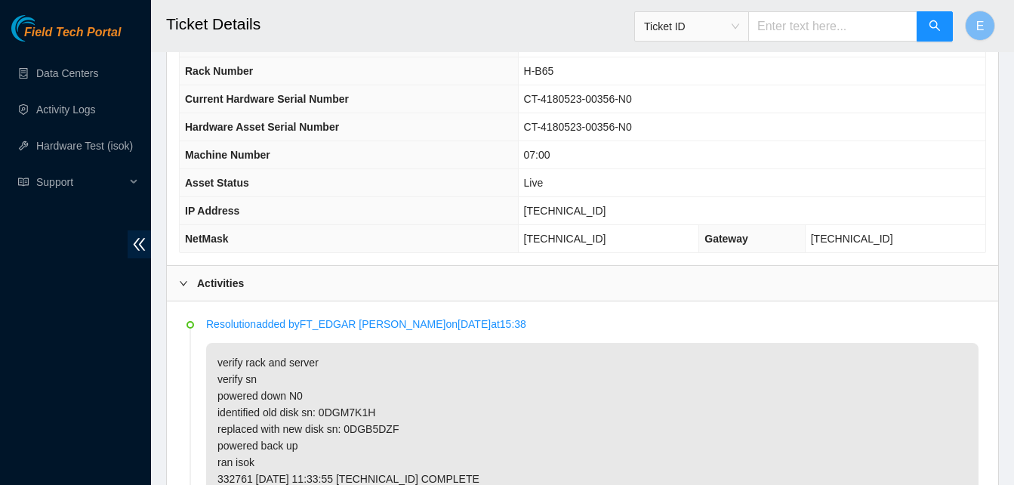
scroll to position [572, 0]
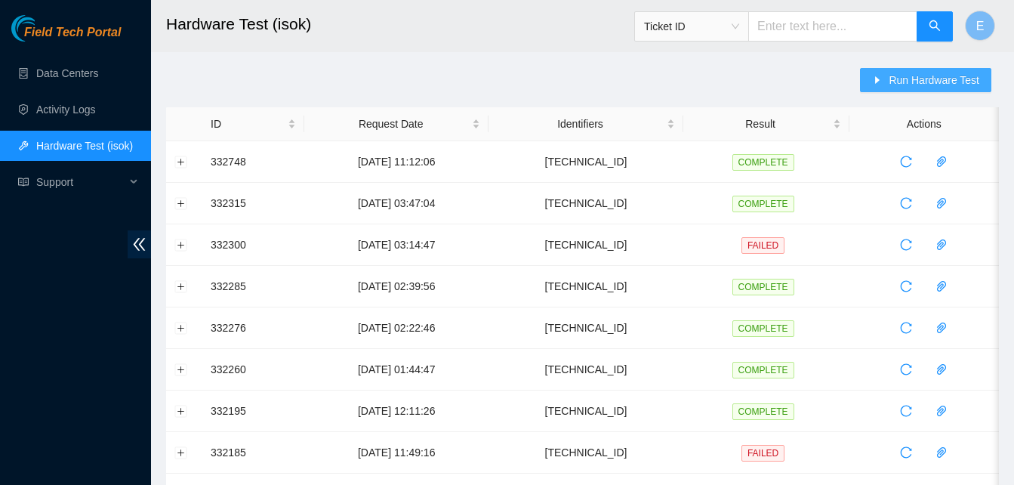
click at [909, 82] on span "Run Hardware Test" at bounding box center [934, 80] width 91 height 17
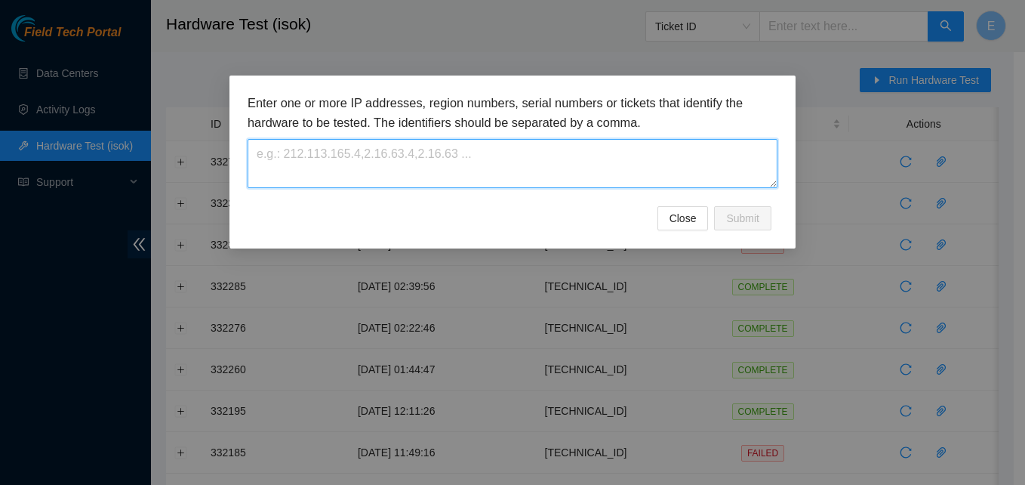
click at [538, 157] on textarea at bounding box center [513, 163] width 530 height 49
paste textarea "[TECHNICAL_ID]"
type textarea "[TECHNICAL_ID]"
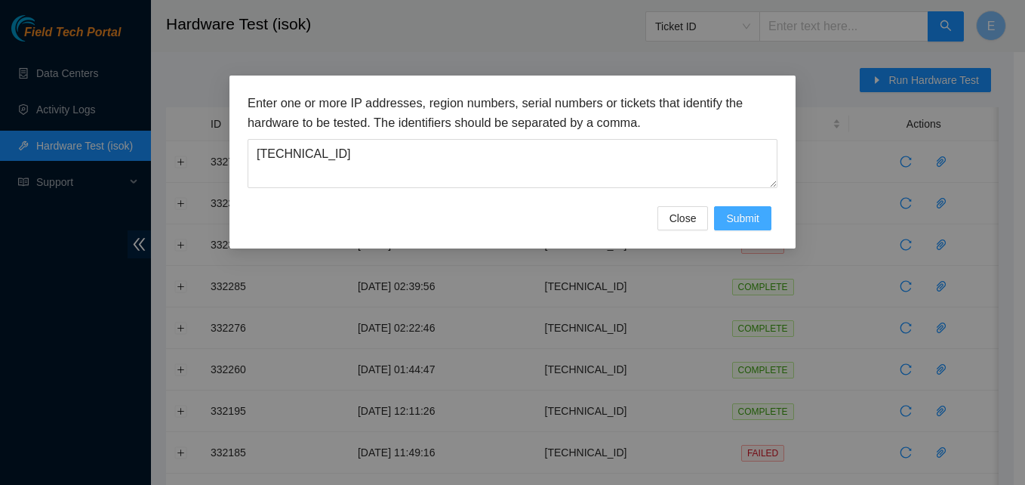
click at [746, 210] on span "Submit" at bounding box center [742, 218] width 33 height 17
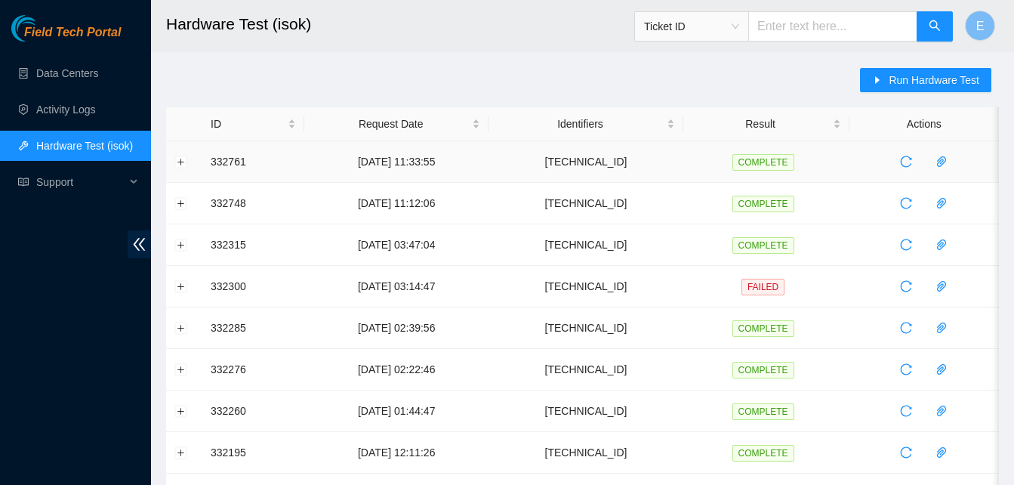
click at [211, 161] on td "332761" at bounding box center [253, 162] width 102 height 42
click at [182, 162] on button "Expand row" at bounding box center [181, 162] width 12 height 12
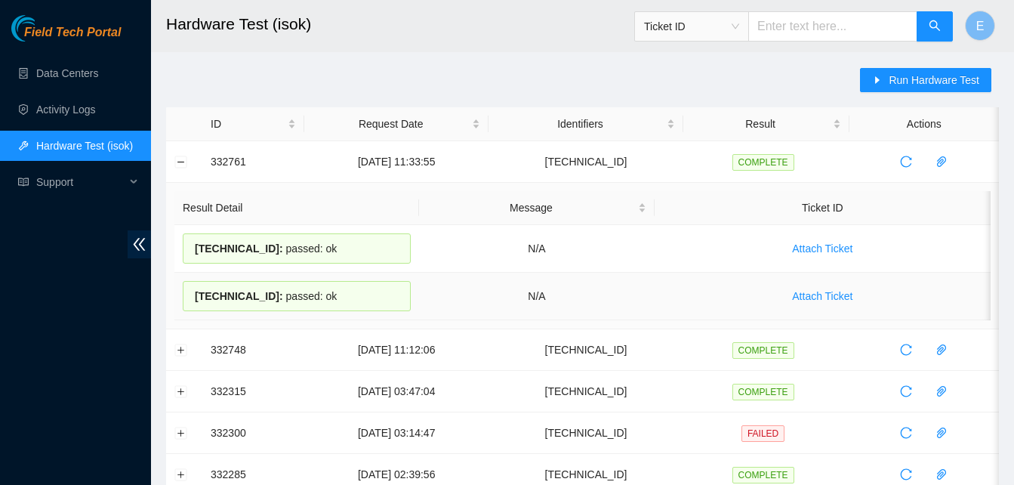
drag, startPoint x: 208, startPoint y: 163, endPoint x: 347, endPoint y: 282, distance: 182.5
copy tbody "332761 [DATE] 11:33:55 [TECHNICAL_ID] COMPLETE Result Detail Message Ticket ID …"
click at [171, 304] on td "Result Detail Message Ticket ID [TECHNICAL_ID] : passed: ok N/A Attach Ticket […" at bounding box center [582, 256] width 833 height 146
click at [184, 164] on button "Collapse row" at bounding box center [181, 162] width 12 height 12
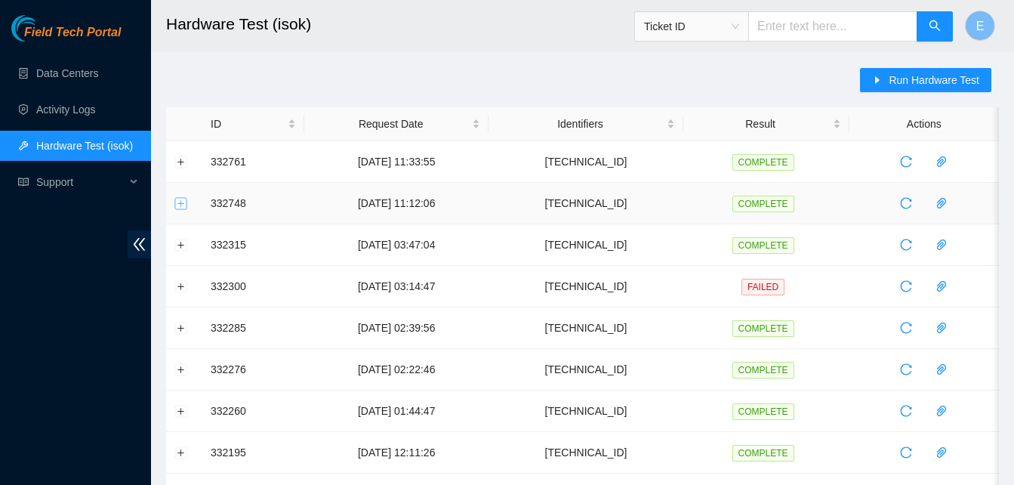
click at [183, 201] on button "Expand row" at bounding box center [181, 203] width 12 height 12
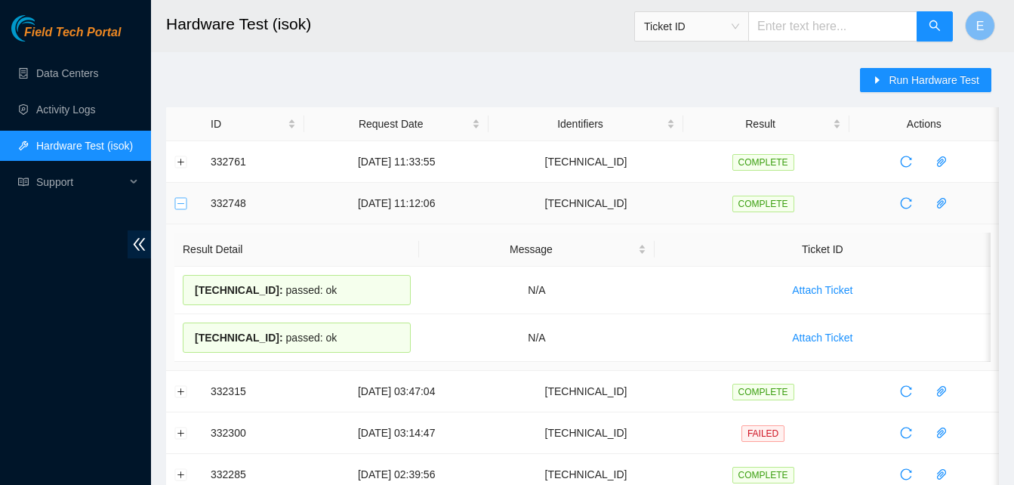
click at [183, 201] on button "Collapse row" at bounding box center [181, 203] width 12 height 12
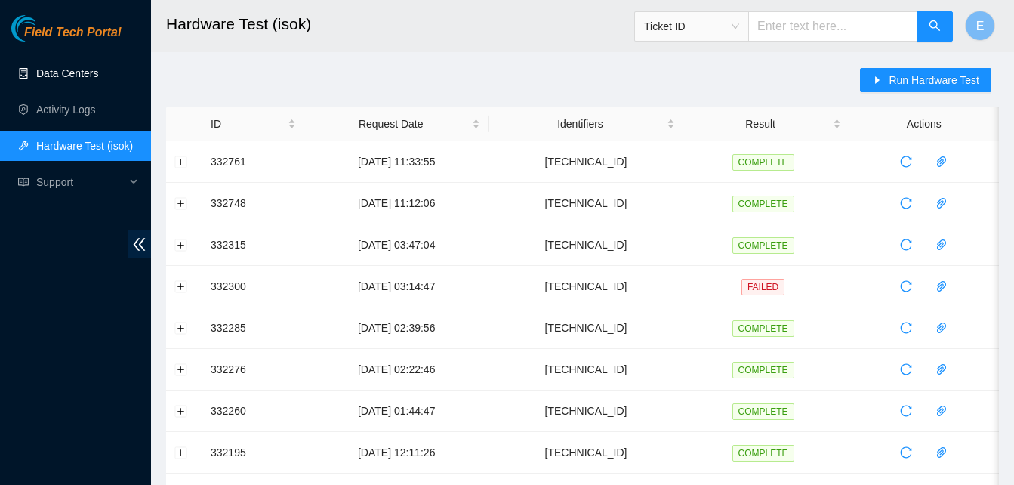
click at [88, 75] on link "Data Centers" at bounding box center [67, 73] width 62 height 12
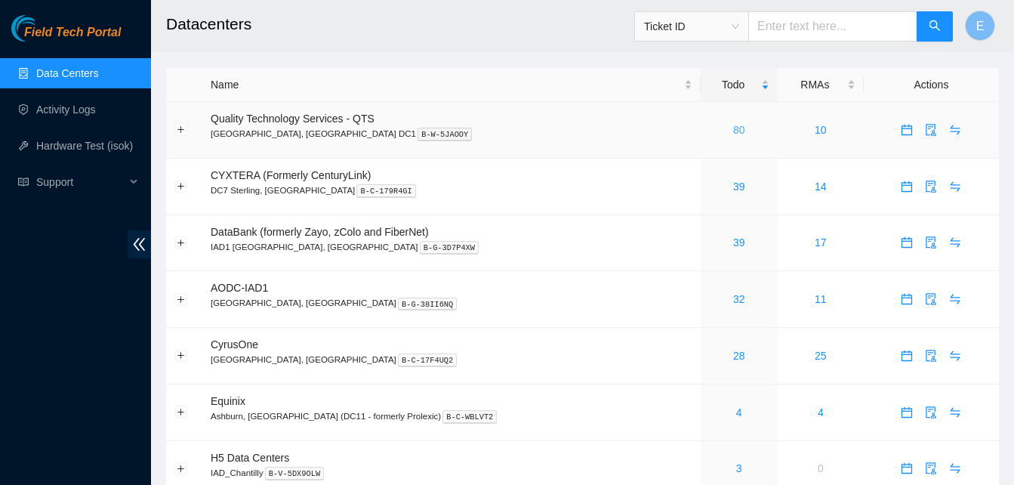
click at [733, 128] on link "80" at bounding box center [739, 130] width 12 height 12
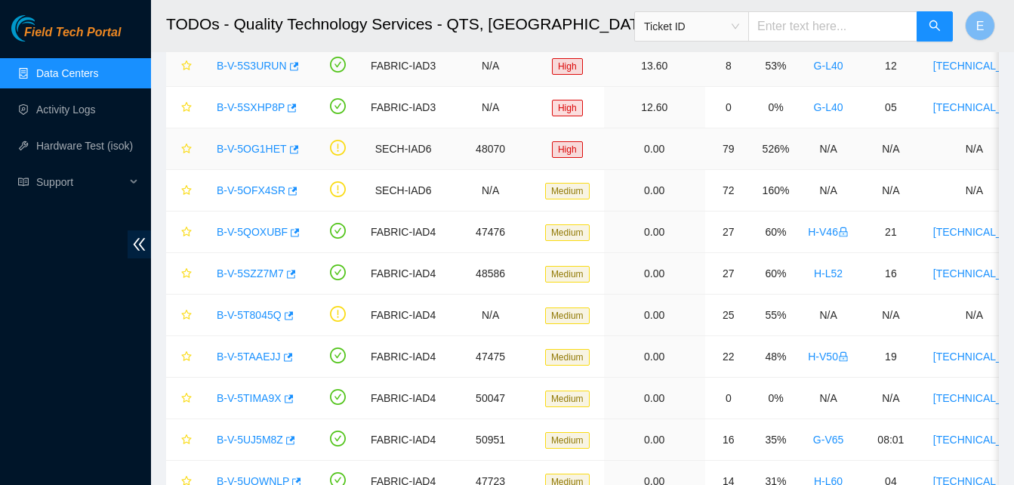
scroll to position [160, 0]
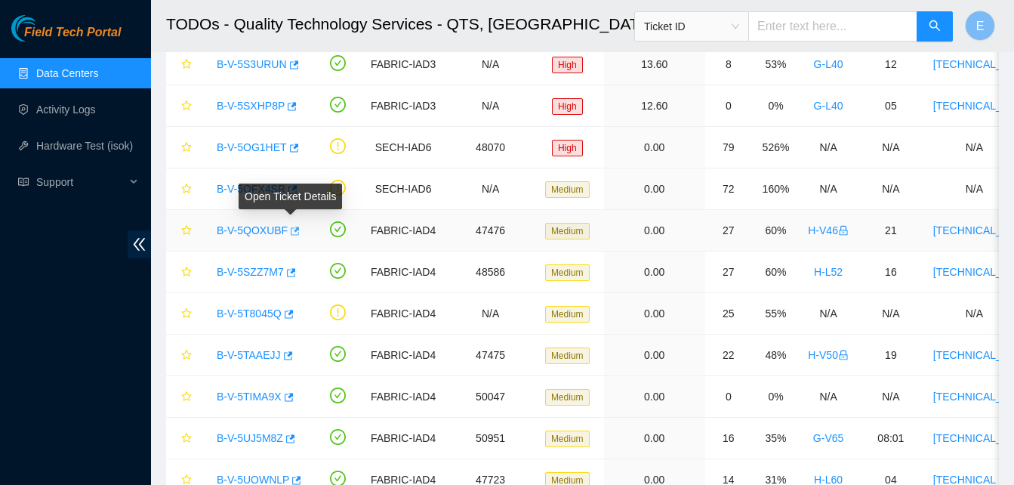
click at [292, 230] on icon "button" at bounding box center [295, 230] width 9 height 8
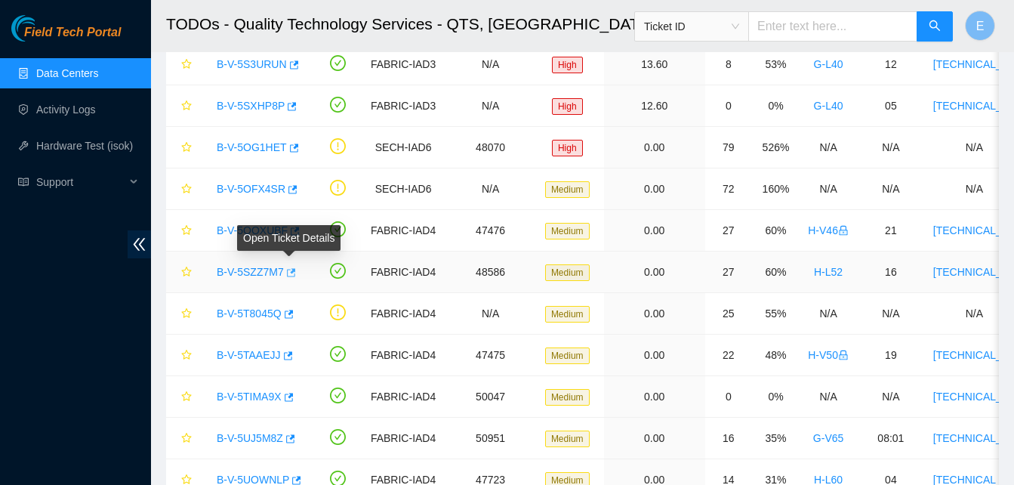
click at [289, 271] on icon "button" at bounding box center [290, 272] width 11 height 11
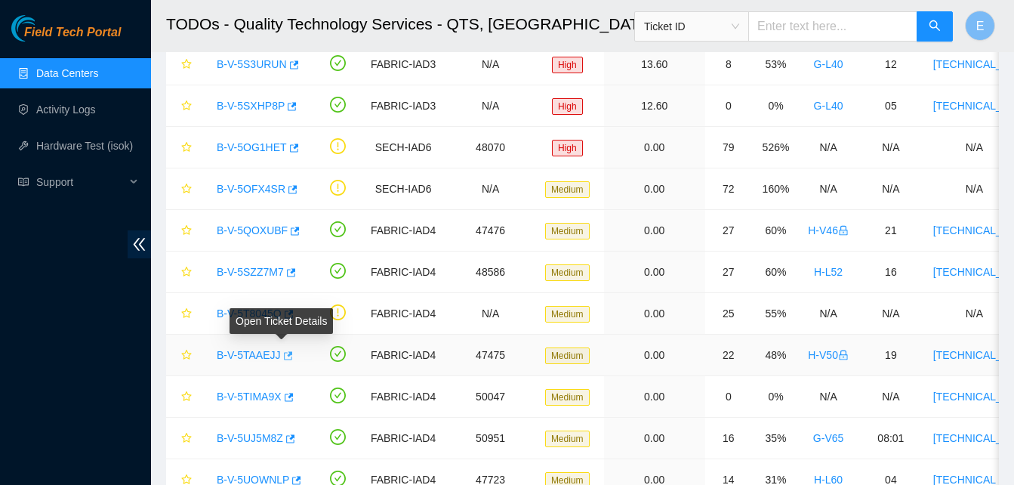
click at [282, 352] on icon "button" at bounding box center [287, 355] width 11 height 11
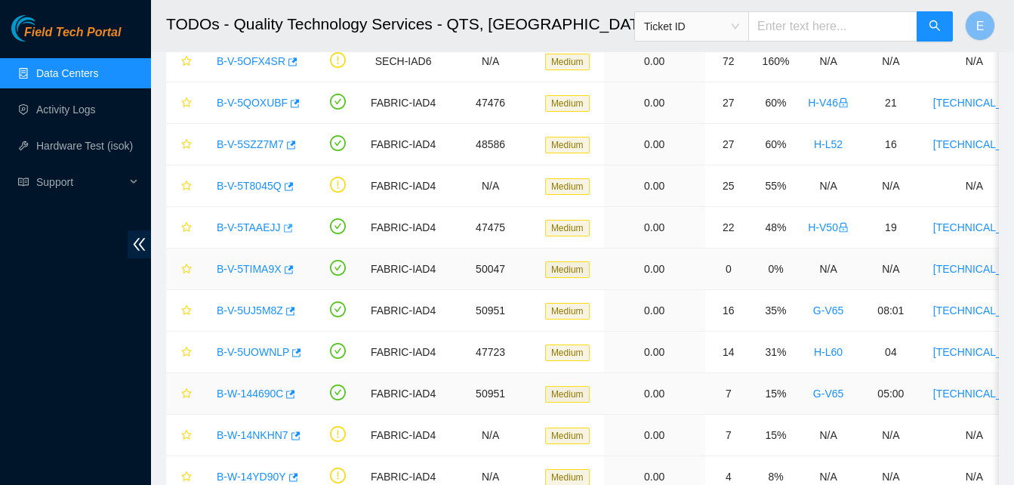
scroll to position [288, 0]
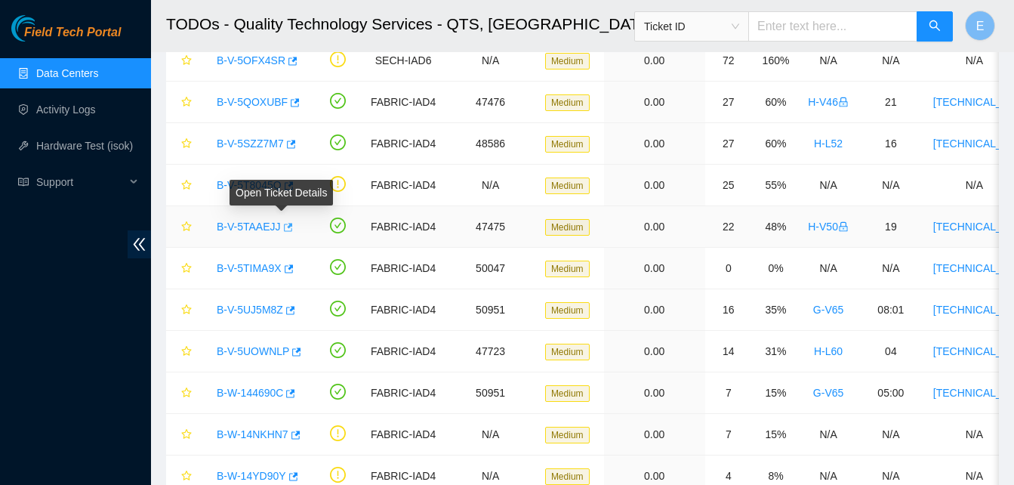
click at [282, 230] on icon "button" at bounding box center [287, 227] width 11 height 11
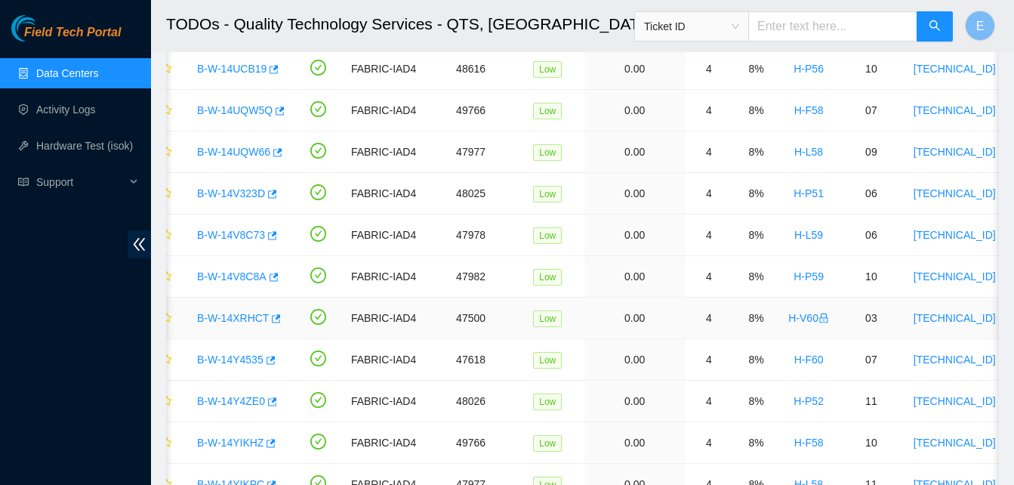
scroll to position [2188, 0]
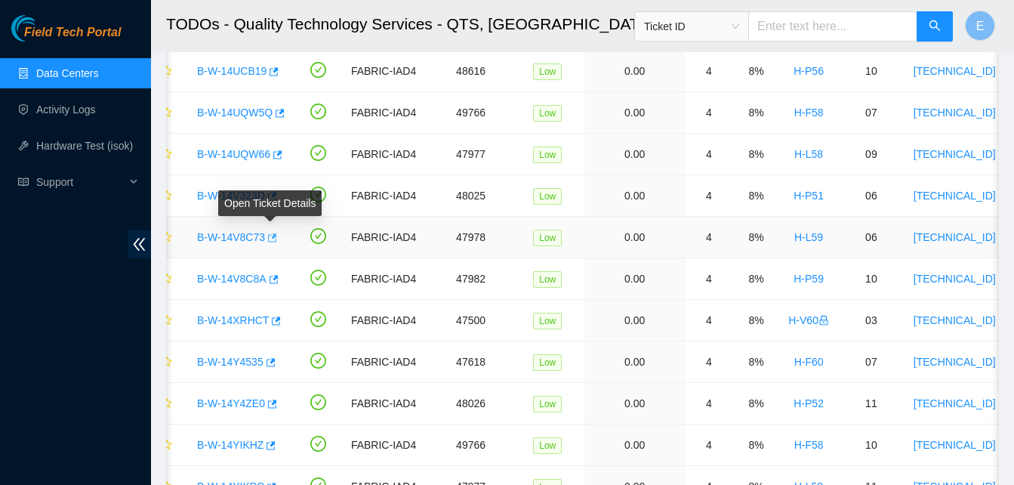
click at [268, 235] on icon "button" at bounding box center [272, 237] width 9 height 8
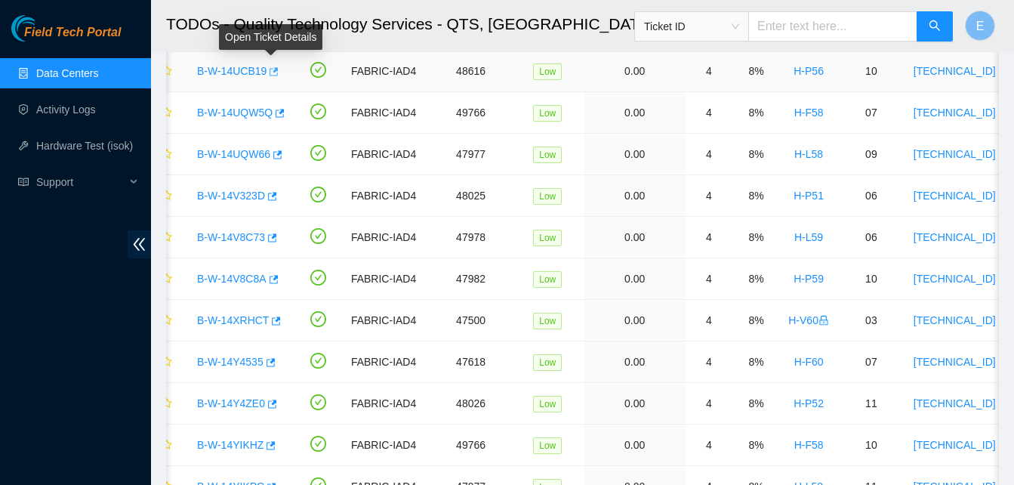
click at [270, 73] on icon "button" at bounding box center [272, 71] width 11 height 11
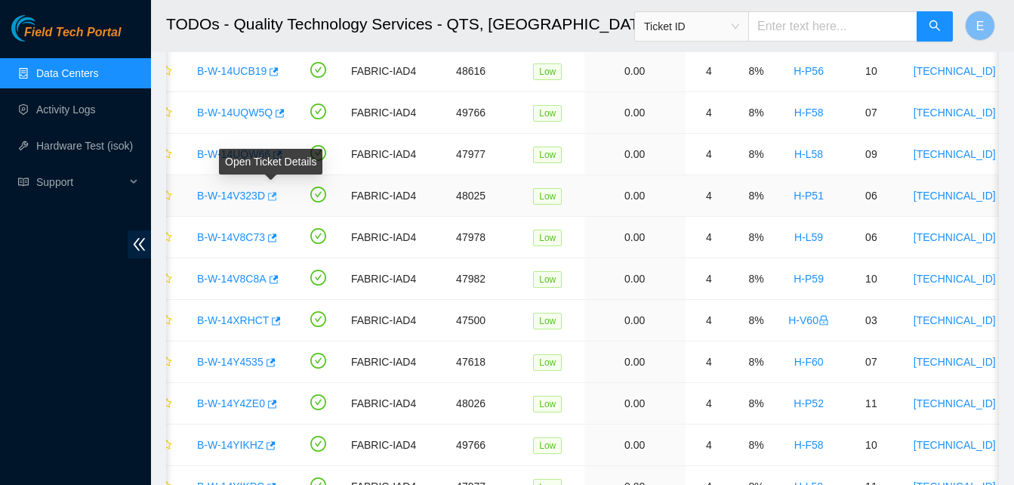
click at [270, 198] on icon "button" at bounding box center [271, 196] width 11 height 11
click at [68, 149] on link "Hardware Test (isok)" at bounding box center [84, 146] width 97 height 12
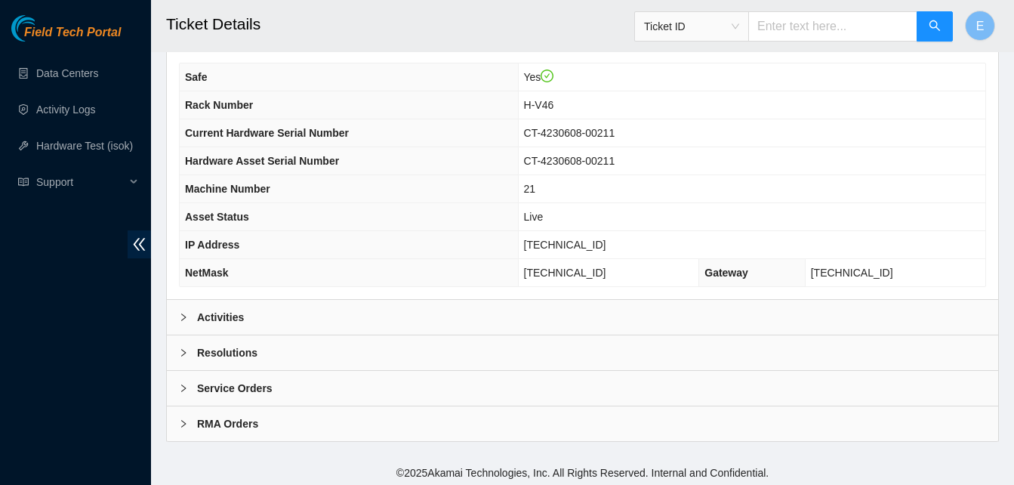
scroll to position [540, 0]
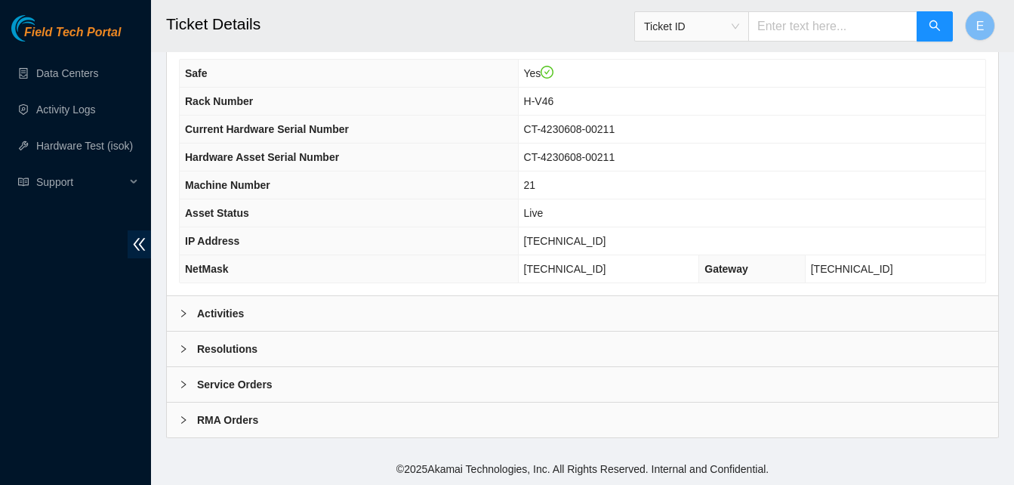
click at [233, 310] on b "Activities" at bounding box center [220, 313] width 47 height 17
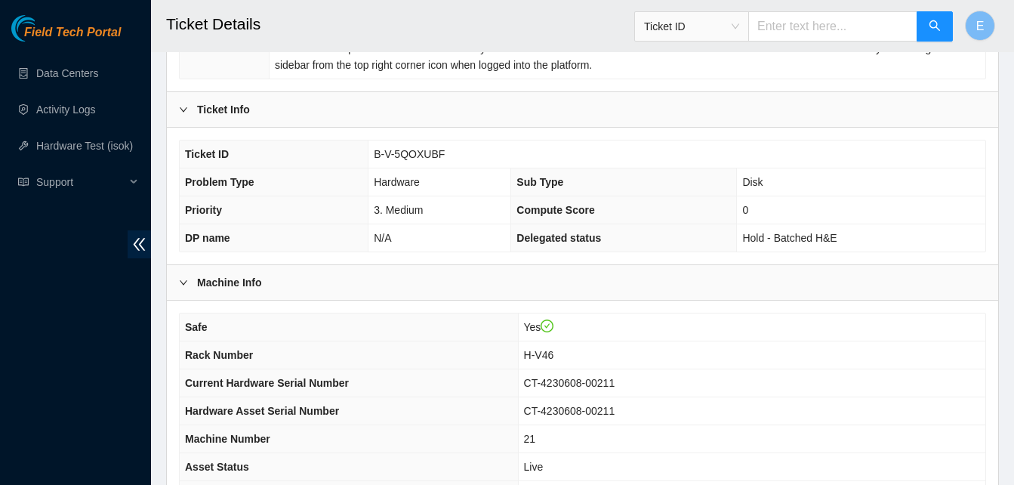
scroll to position [265, 0]
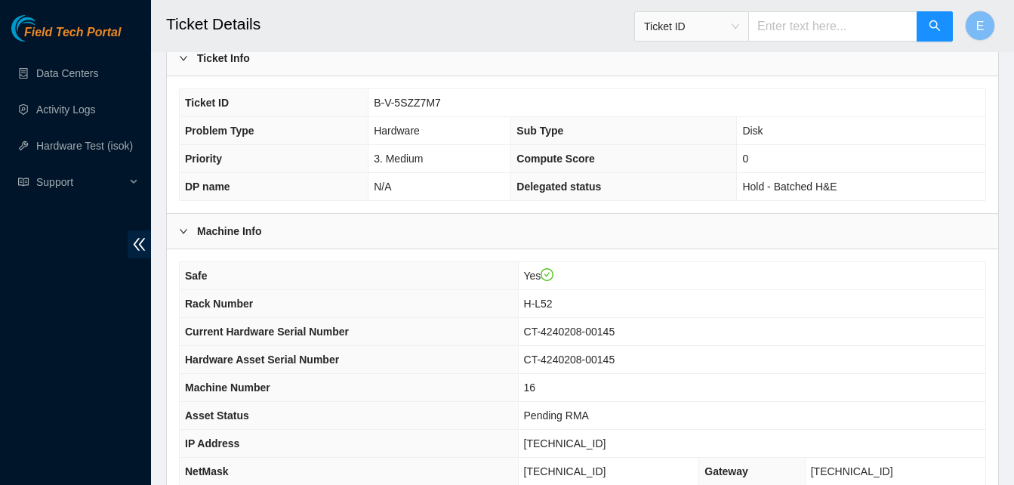
scroll to position [540, 0]
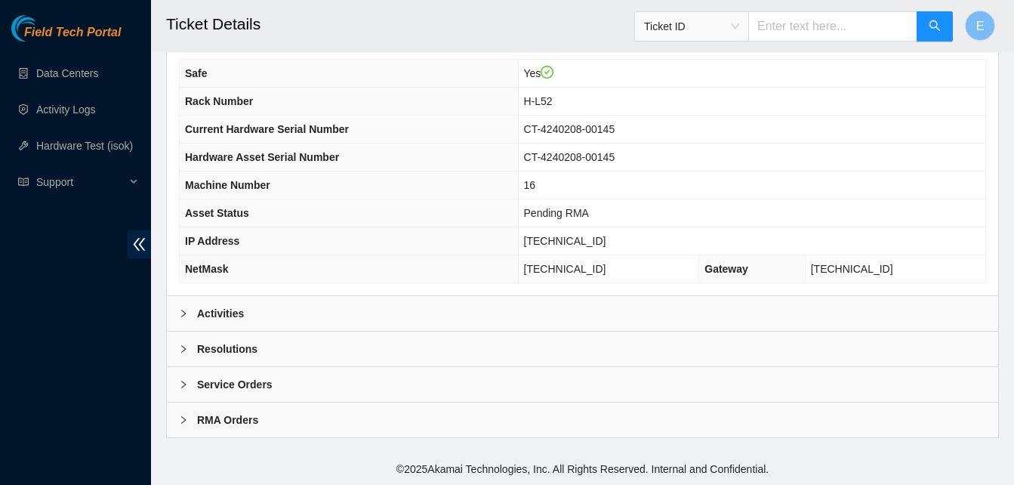
click at [225, 318] on b "Activities" at bounding box center [220, 313] width 47 height 17
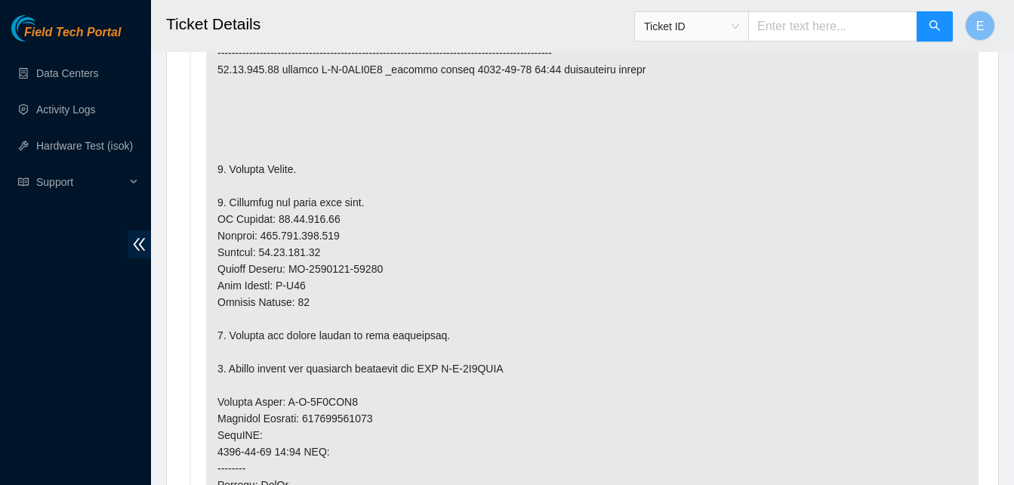
scroll to position [947, 0]
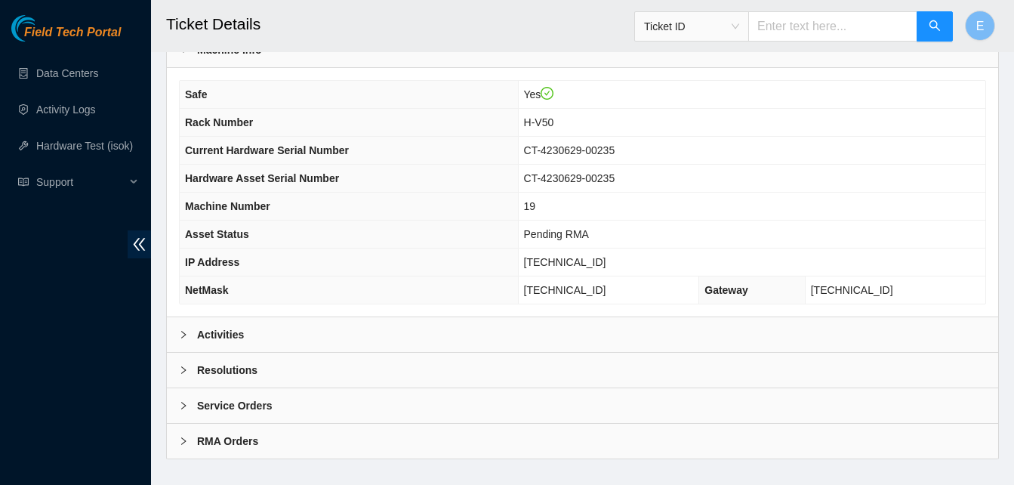
scroll to position [540, 0]
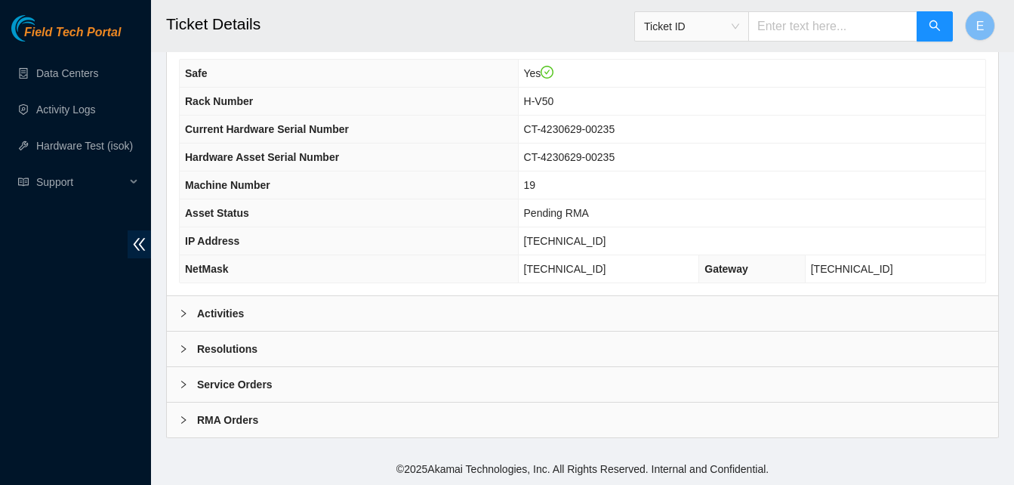
click at [207, 314] on b "Activities" at bounding box center [220, 313] width 47 height 17
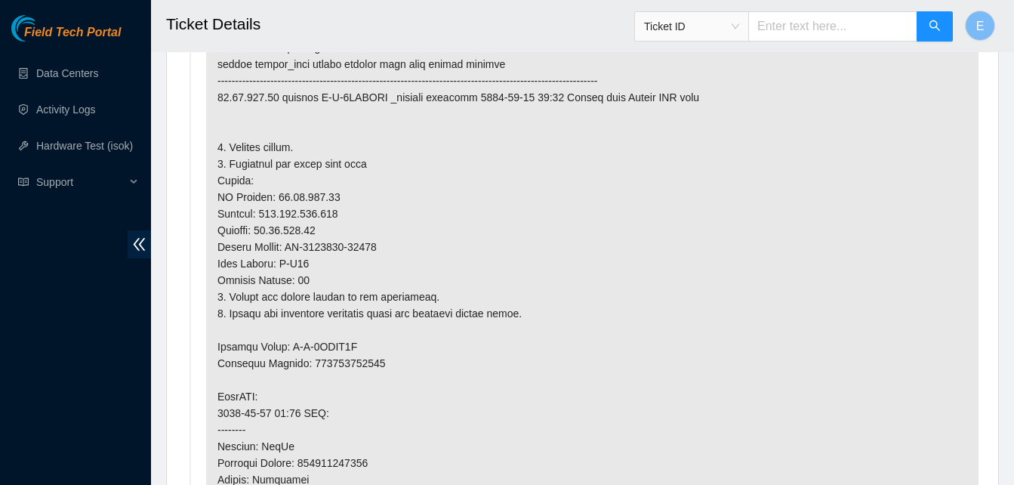
scroll to position [919, 0]
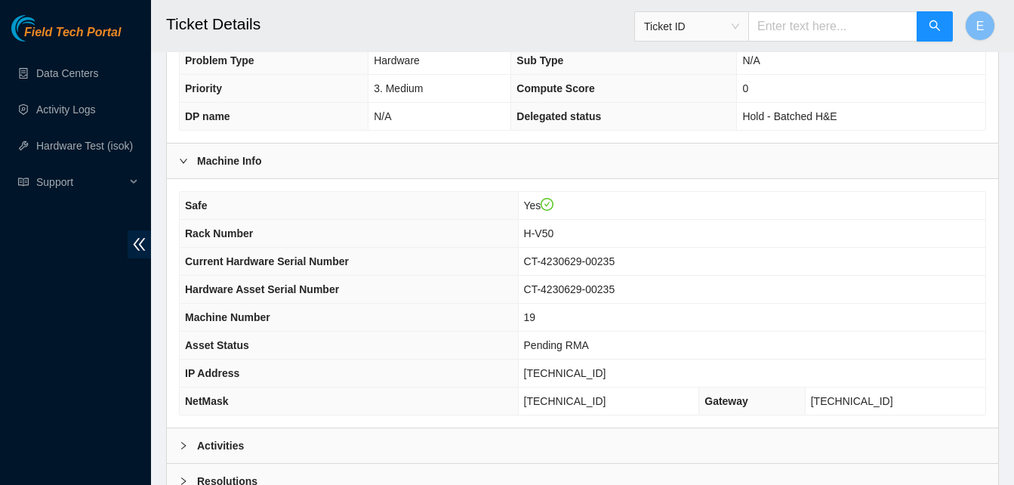
scroll to position [540, 0]
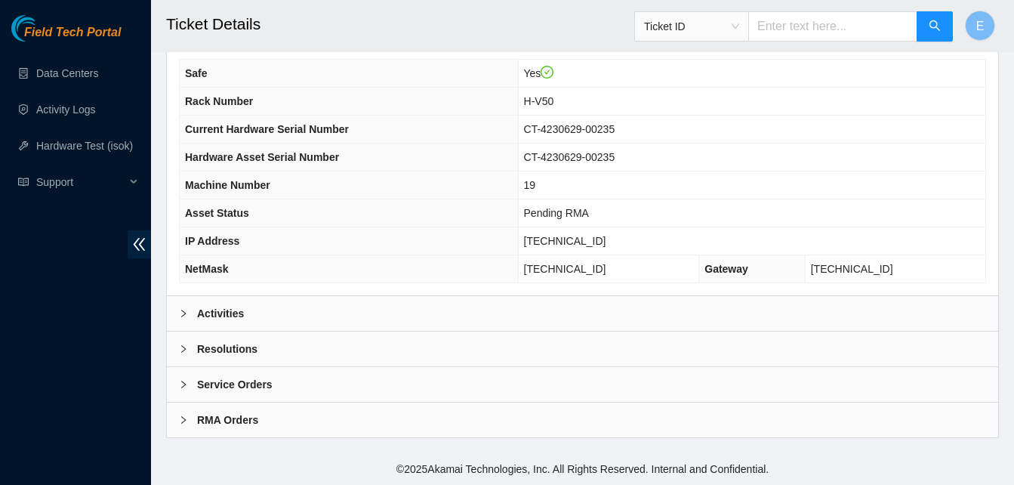
click at [219, 313] on b "Activities" at bounding box center [220, 313] width 47 height 17
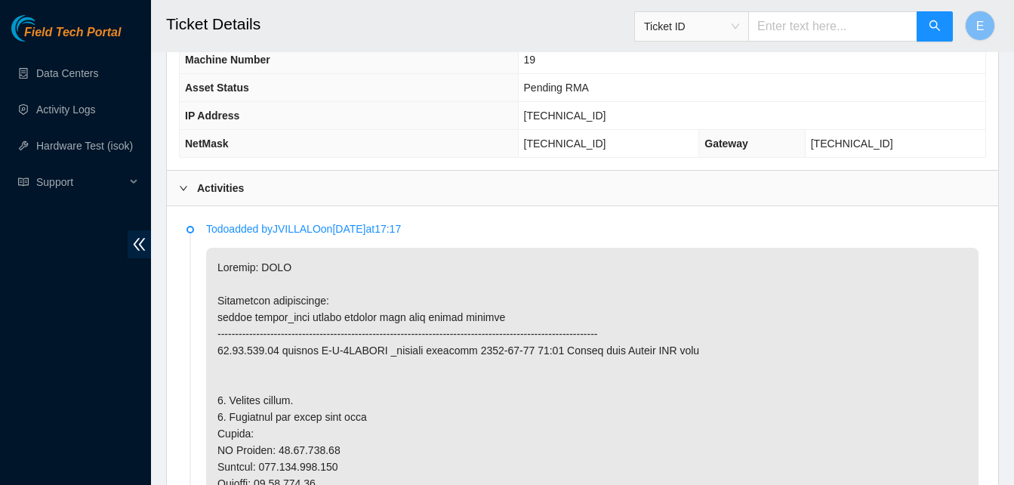
scroll to position [666, 0]
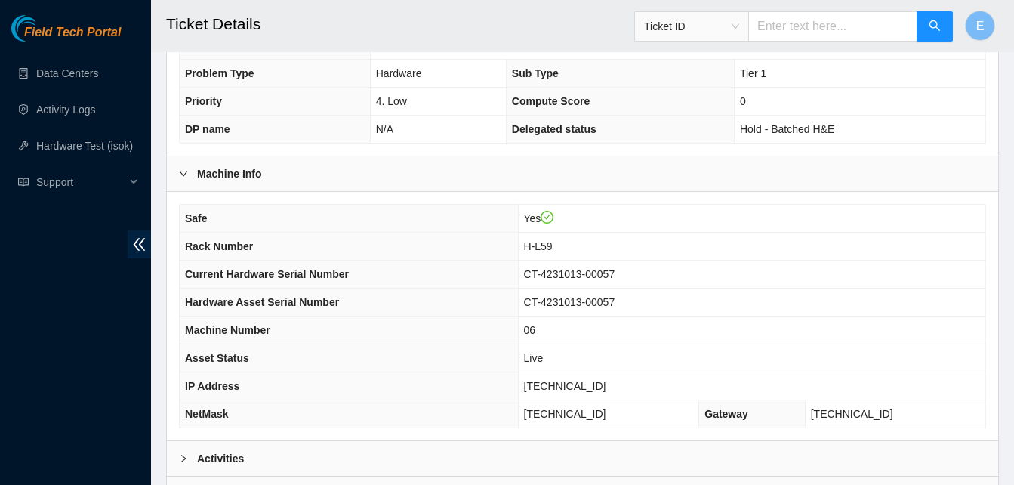
scroll to position [540, 0]
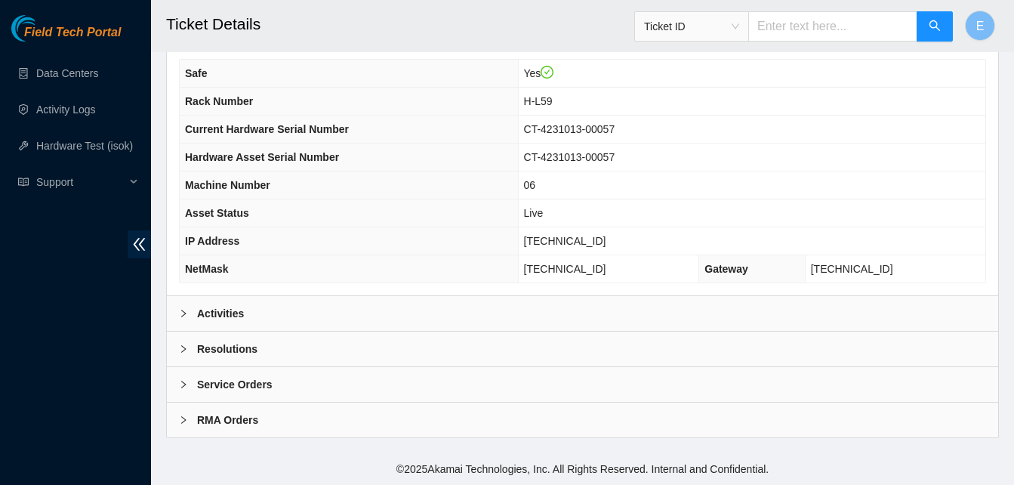
click at [233, 310] on b "Activities" at bounding box center [220, 313] width 47 height 17
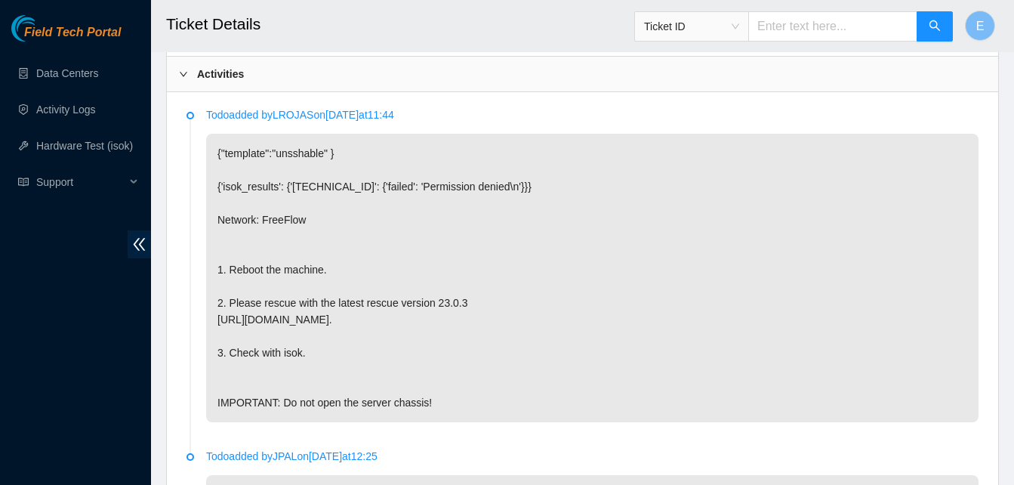
scroll to position [781, 0]
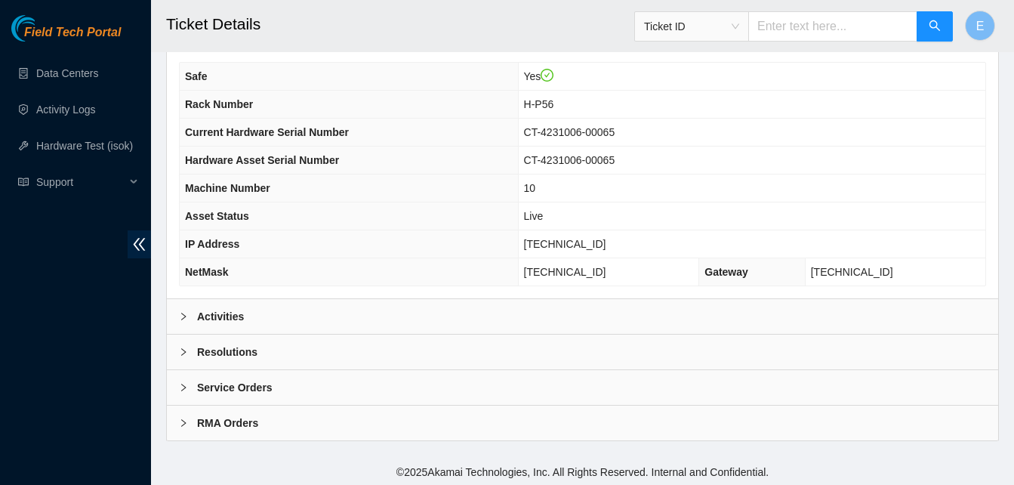
scroll to position [540, 0]
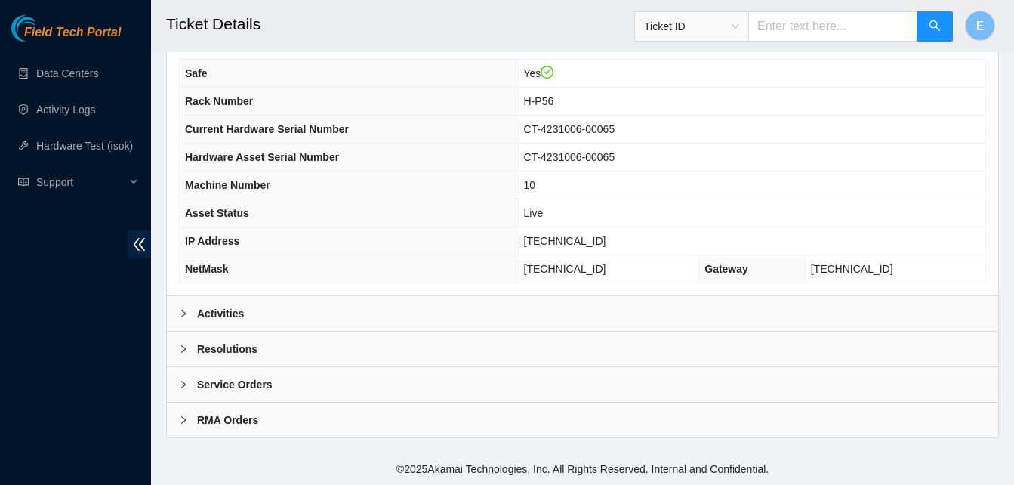
click at [223, 307] on b "Activities" at bounding box center [220, 313] width 47 height 17
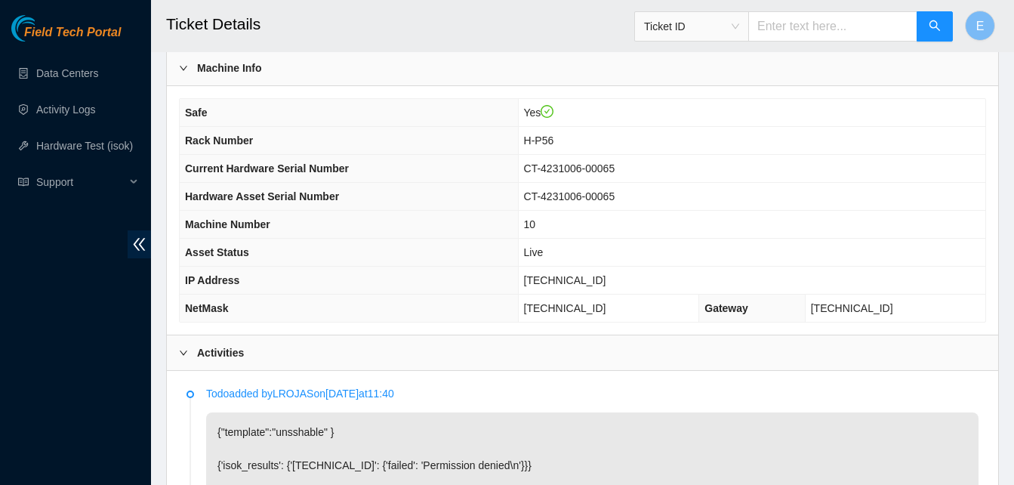
scroll to position [496, 0]
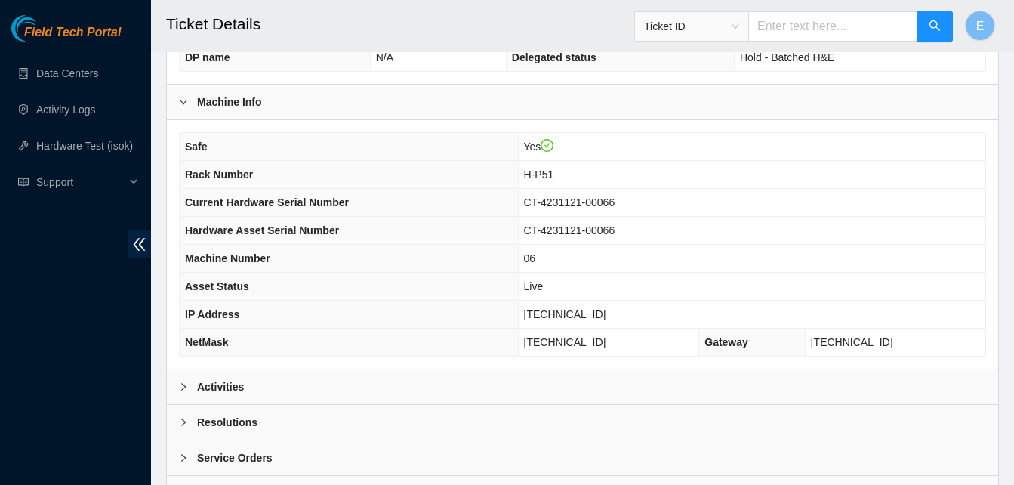
scroll to position [540, 0]
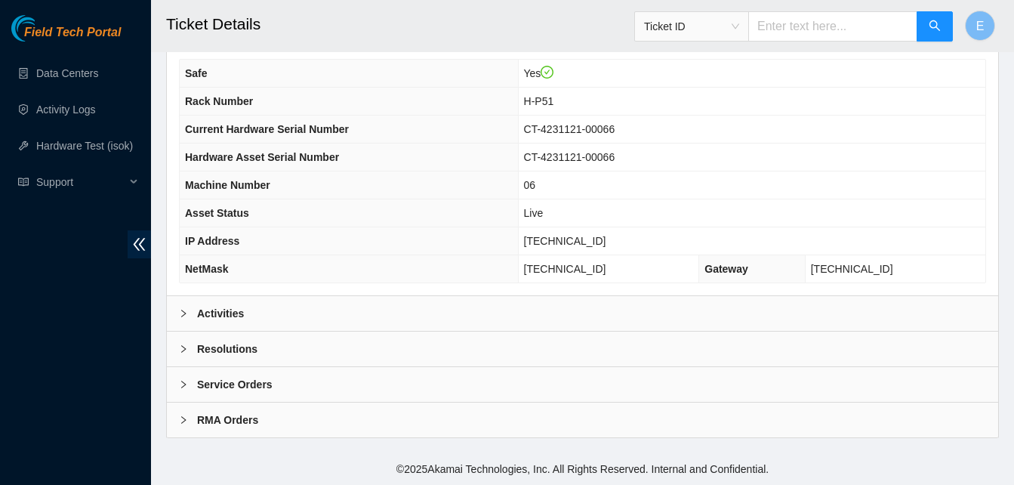
click at [237, 309] on b "Activities" at bounding box center [220, 313] width 47 height 17
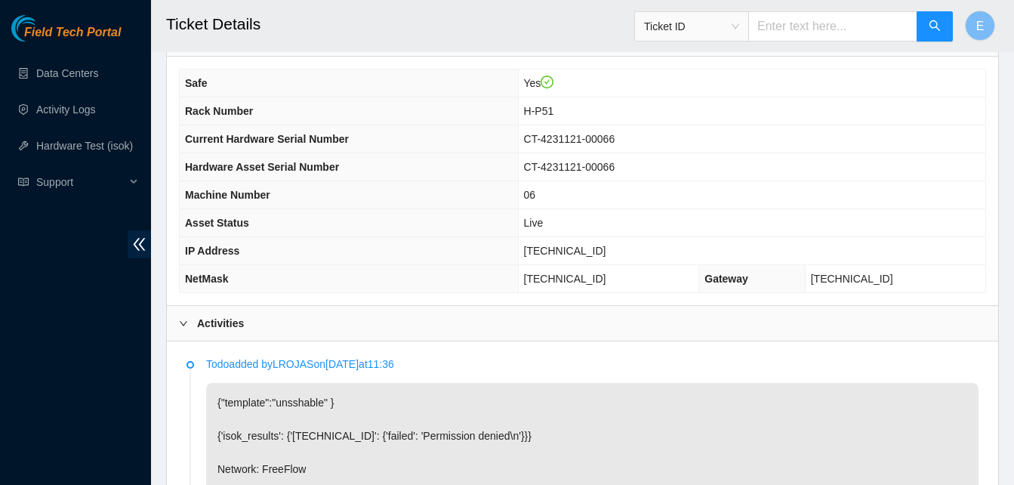
scroll to position [529, 0]
click at [439, 174] on th "Hardware Asset Serial Number" at bounding box center [349, 168] width 338 height 28
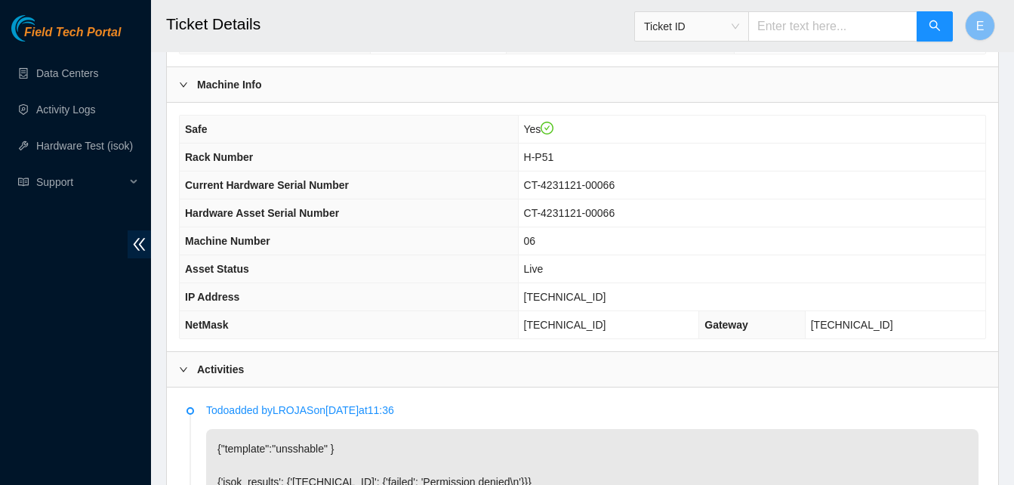
scroll to position [483, 0]
drag, startPoint x: 561, startPoint y: 297, endPoint x: 610, endPoint y: 302, distance: 49.4
click at [610, 302] on td "23.52.15.9" at bounding box center [751, 298] width 467 height 28
copy span "23.52.15.9"
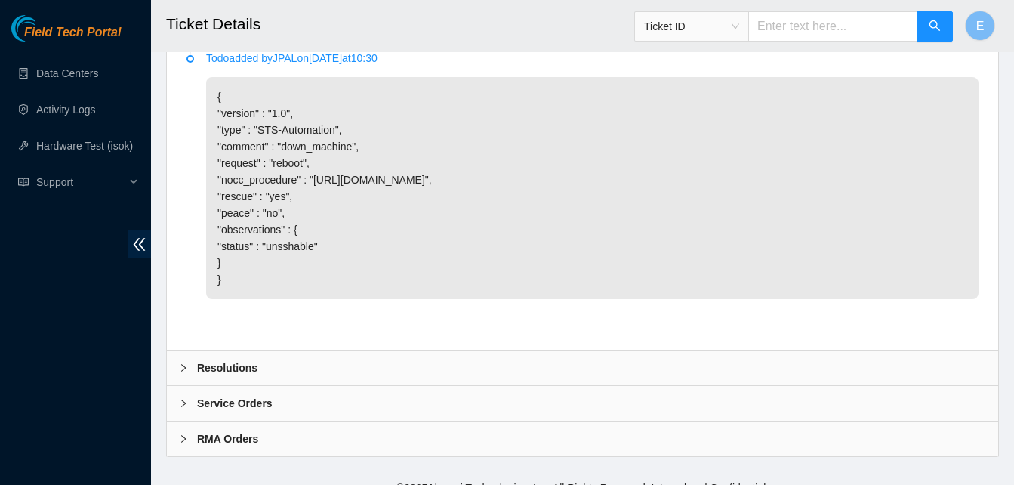
scroll to position [1229, 0]
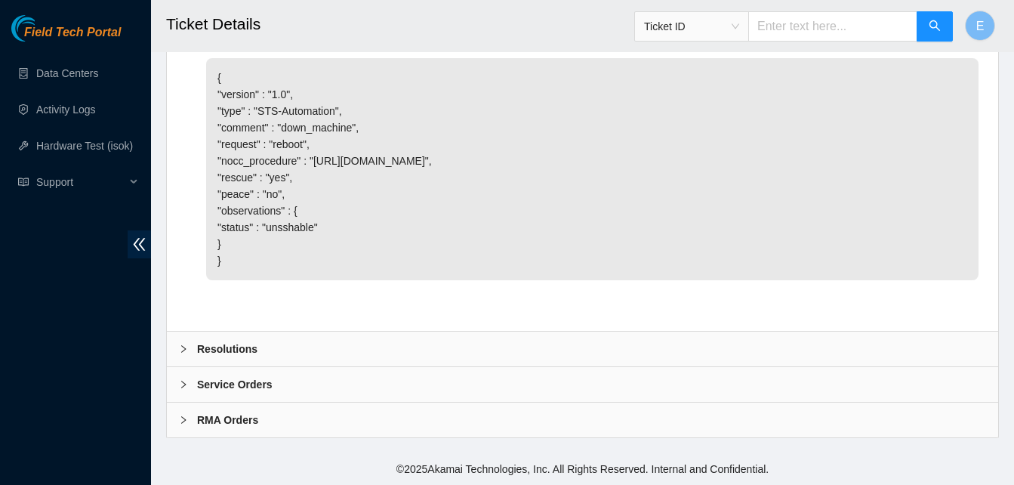
click at [245, 350] on b "Resolutions" at bounding box center [227, 348] width 60 height 17
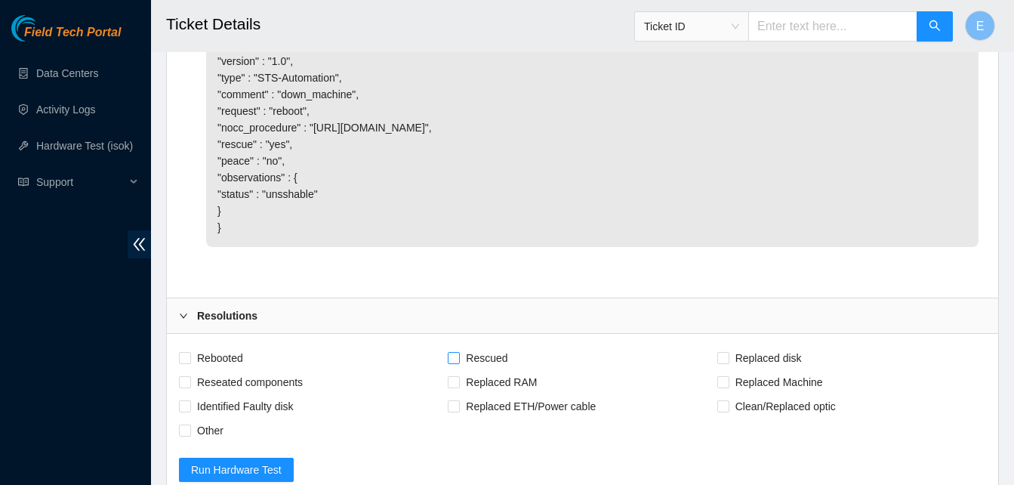
click at [448, 362] on input "Rescued" at bounding box center [453, 357] width 11 height 11
checkbox input "true"
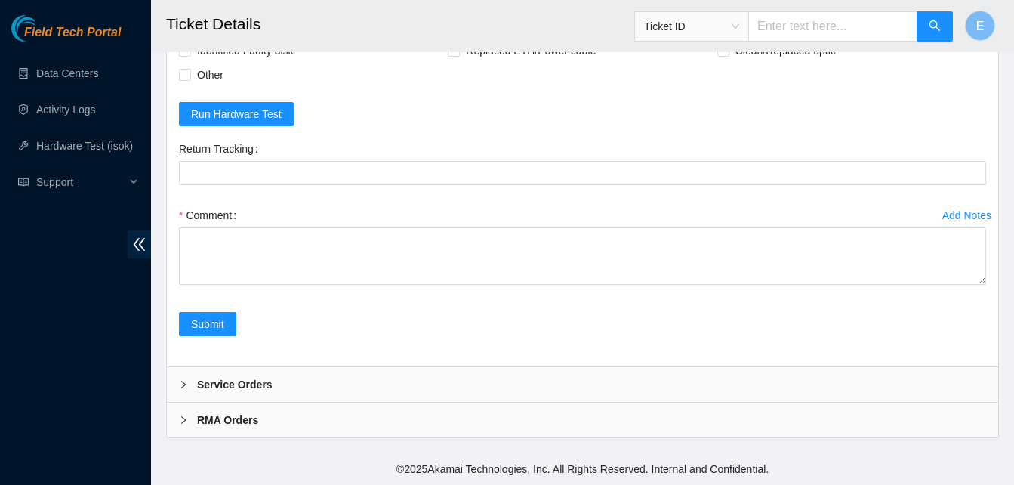
scroll to position [1593, 0]
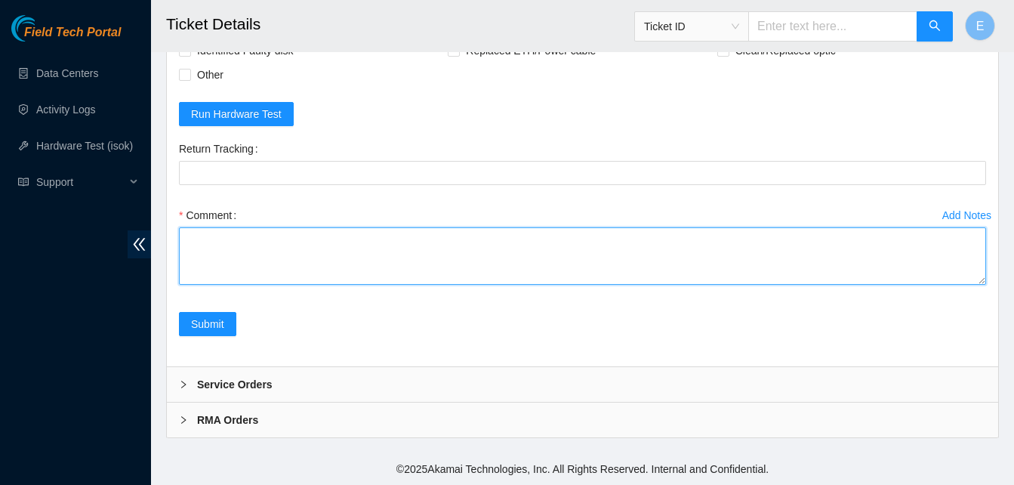
click at [199, 259] on textarea "Comment" at bounding box center [582, 255] width 807 height 57
paste textarea "332775 05-09-2025 12:22:56 23.52.15.9 COMPLETE Result Detail Message Ticket ID …"
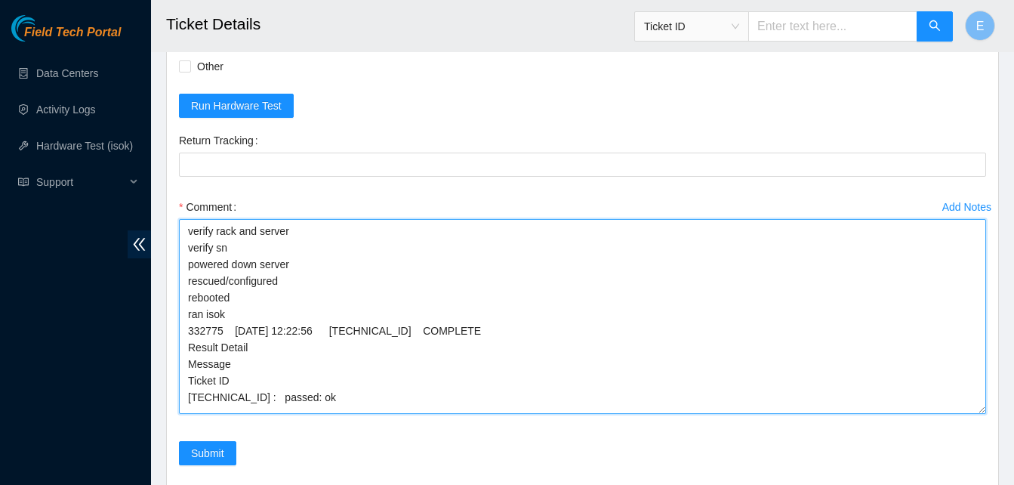
scroll to position [0, 0]
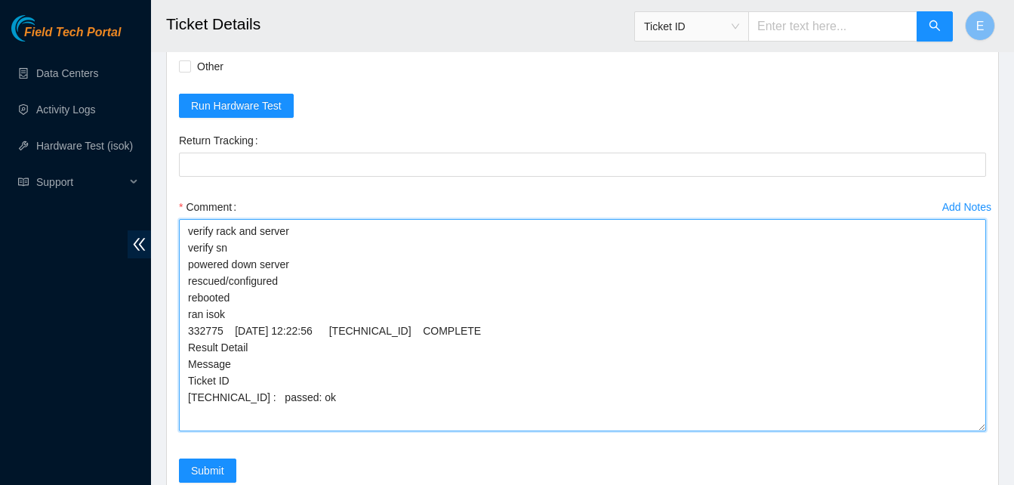
drag, startPoint x: 976, startPoint y: 308, endPoint x: 960, endPoint y: 463, distance: 155.7
click at [960, 431] on textarea "verify rack and server verify sn powered down server rescued/configured reboote…" at bounding box center [582, 325] width 807 height 212
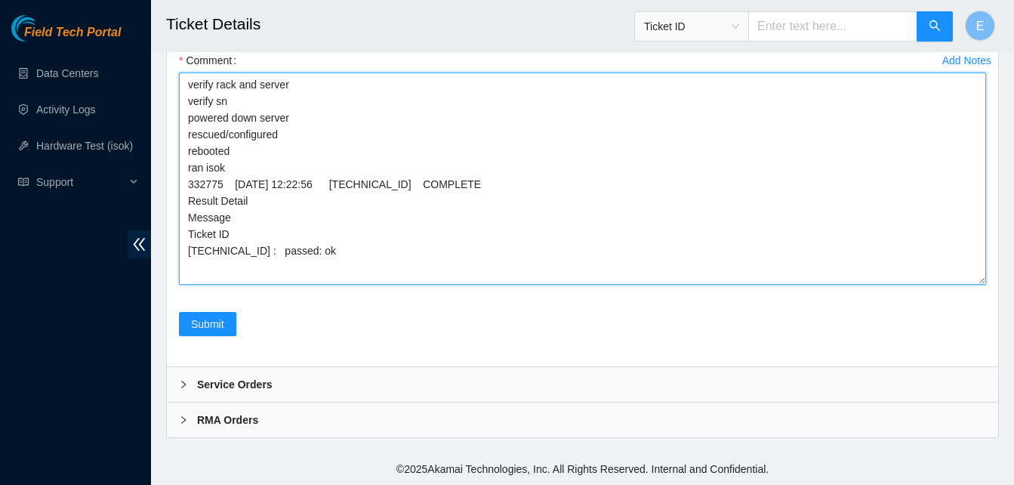
scroll to position [1762, 0]
type textarea "verify rack and server verify sn powered down server rescued/configured reboote…"
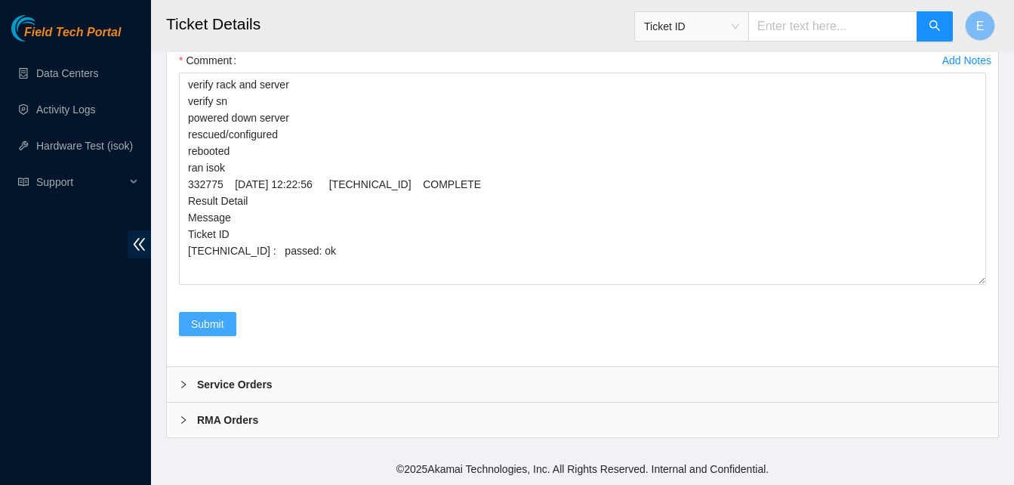
click at [216, 329] on span "Submit" at bounding box center [207, 324] width 33 height 17
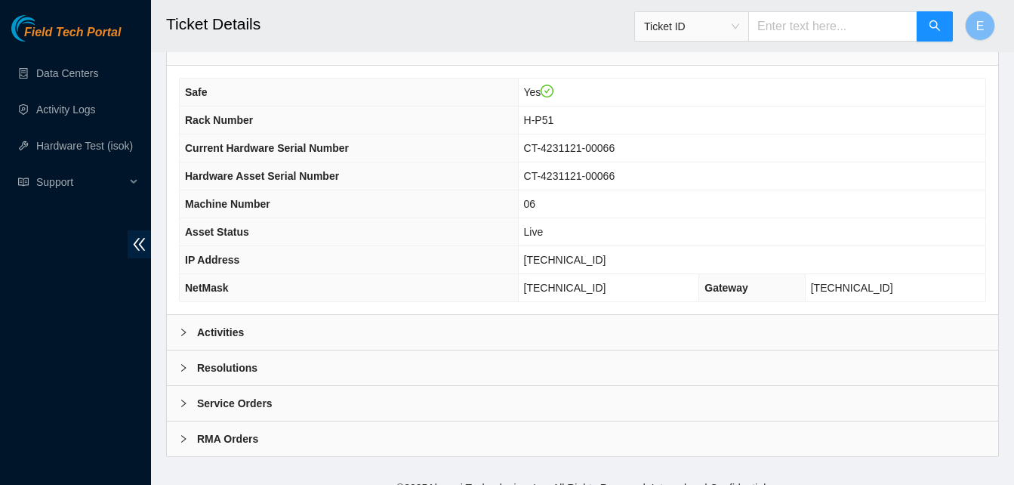
scroll to position [540, 0]
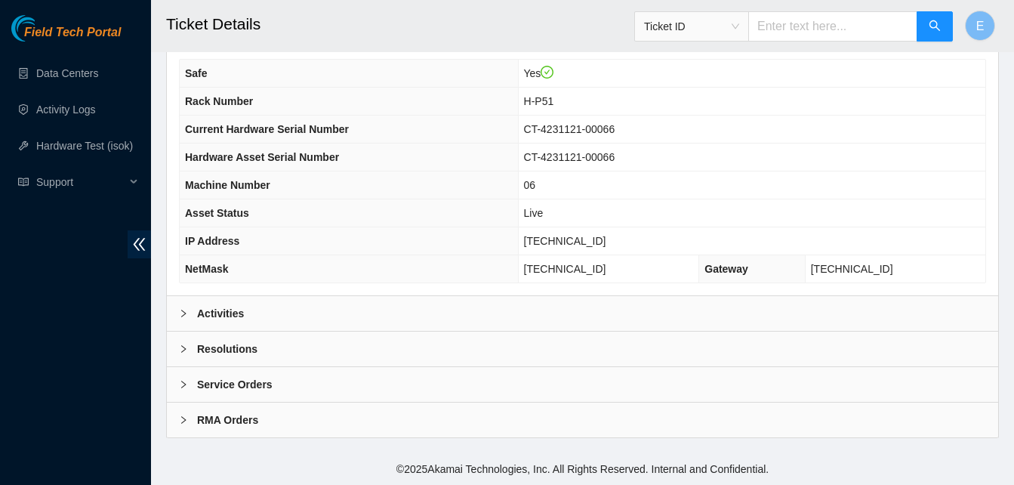
click at [221, 310] on b "Activities" at bounding box center [220, 313] width 47 height 17
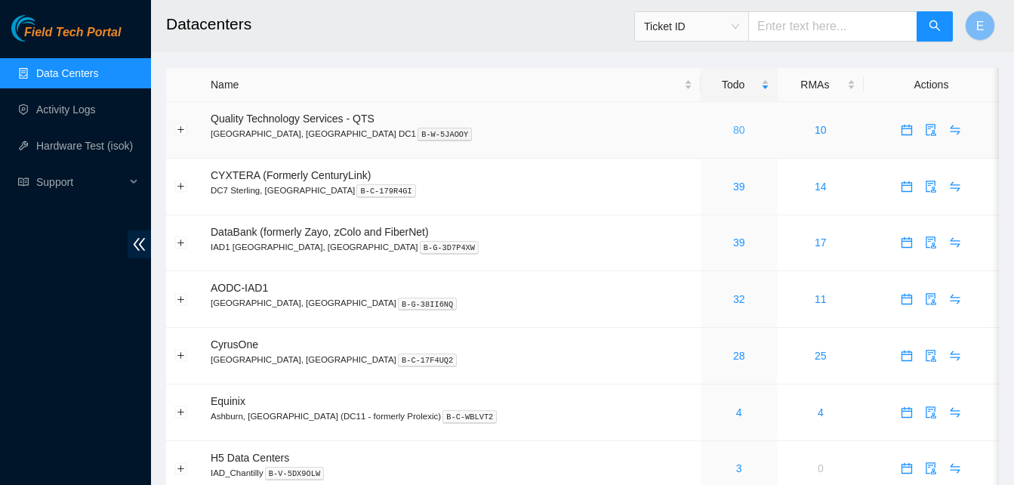
click at [733, 131] on link "80" at bounding box center [739, 130] width 12 height 12
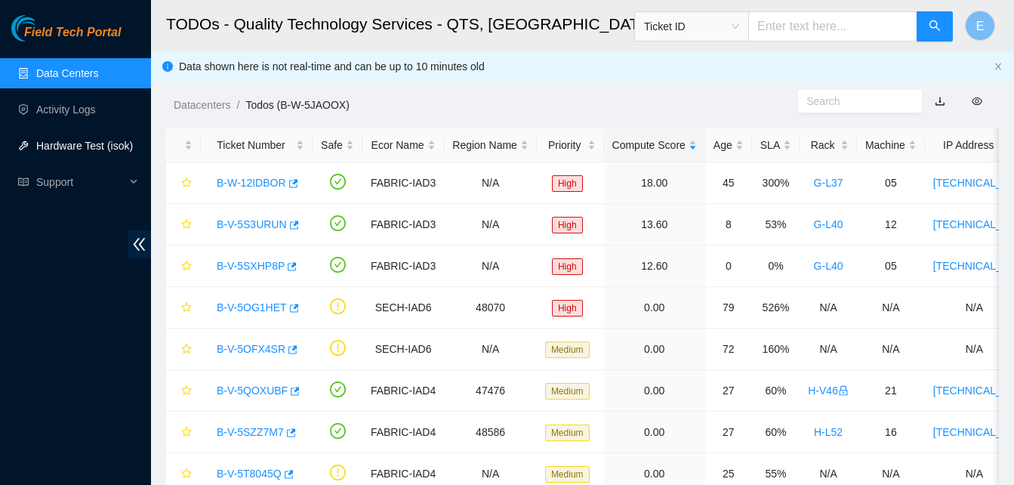
click at [105, 143] on link "Hardware Test (isok)" at bounding box center [84, 146] width 97 height 12
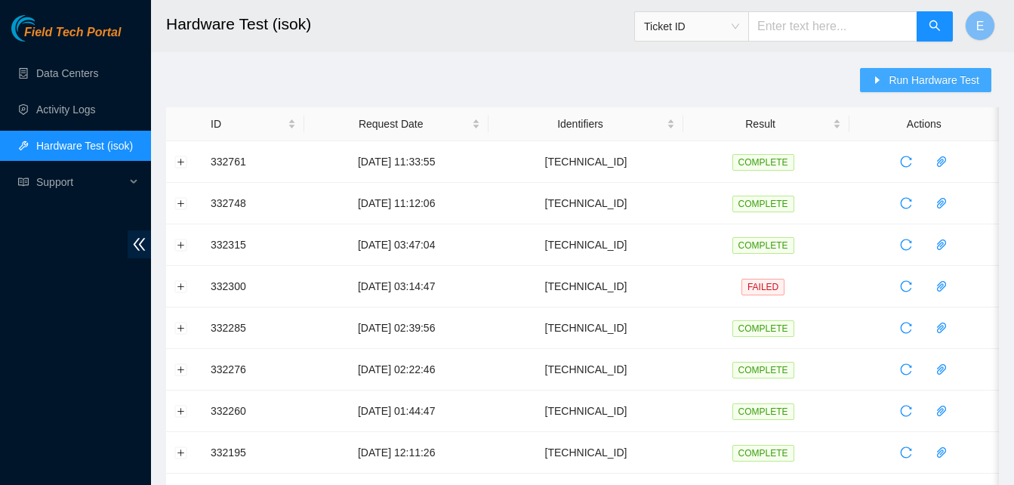
click at [916, 82] on span "Run Hardware Test" at bounding box center [934, 80] width 91 height 17
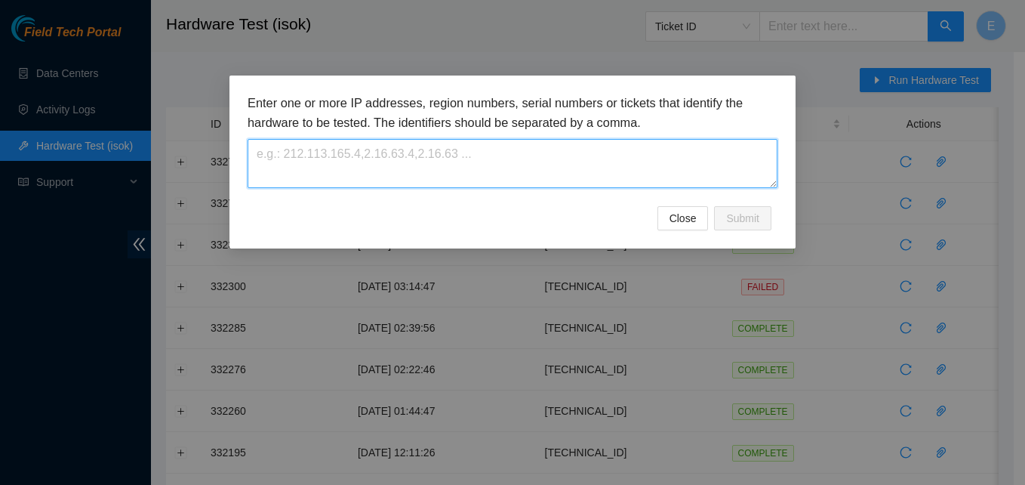
click at [549, 180] on textarea at bounding box center [513, 163] width 530 height 49
paste textarea "[TECHNICAL_ID]"
type textarea "[TECHNICAL_ID]"
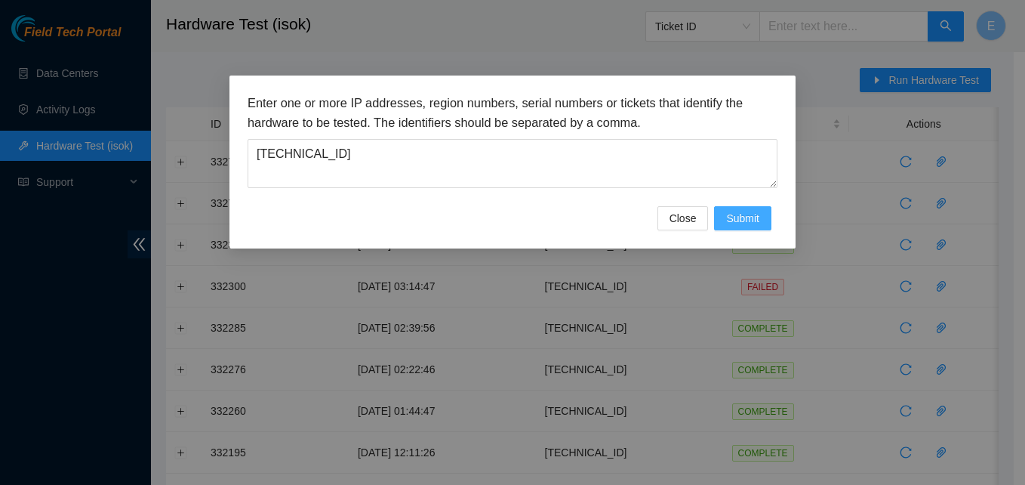
click at [755, 219] on span "Submit" at bounding box center [742, 218] width 33 height 17
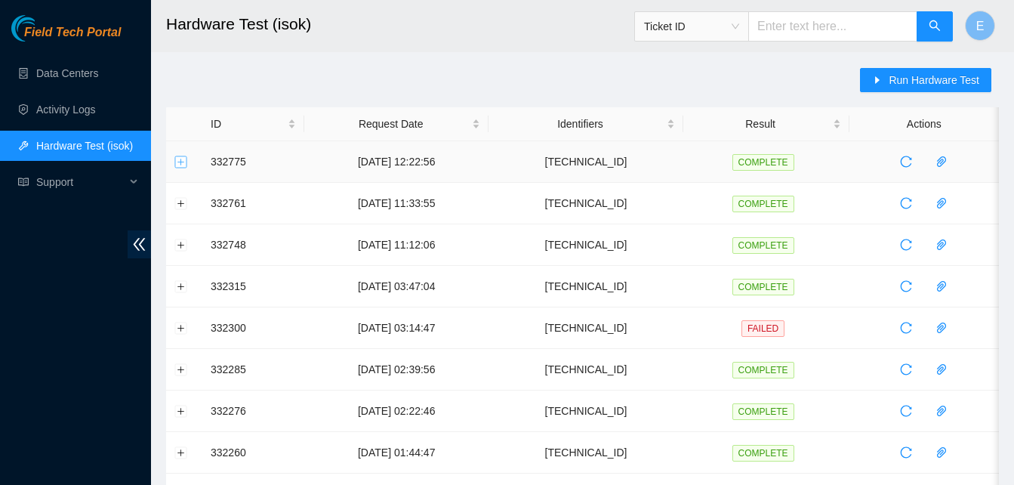
click at [183, 164] on button "Expand row" at bounding box center [181, 162] width 12 height 12
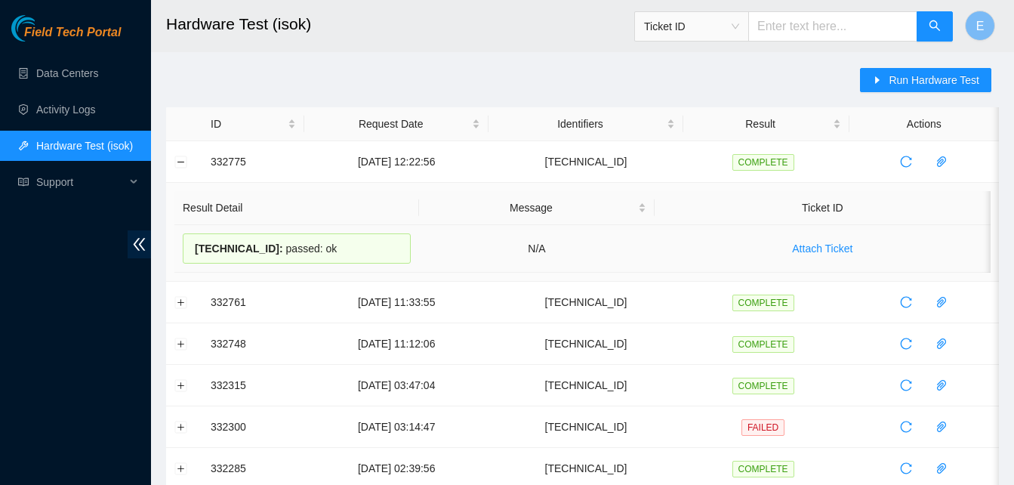
drag, startPoint x: 208, startPoint y: 163, endPoint x: 328, endPoint y: 258, distance: 153.7
copy tbody "332775 [DATE] 12:22:56 [TECHNICAL_ID] COMPLETE Result Detail Message Ticket ID …"
click at [354, 41] on h2 "Hardware Test (isok)" at bounding box center [510, 24] width 689 height 48
click at [177, 168] on button "Collapse row" at bounding box center [181, 162] width 12 height 12
